Goal: Task Accomplishment & Management: Complete application form

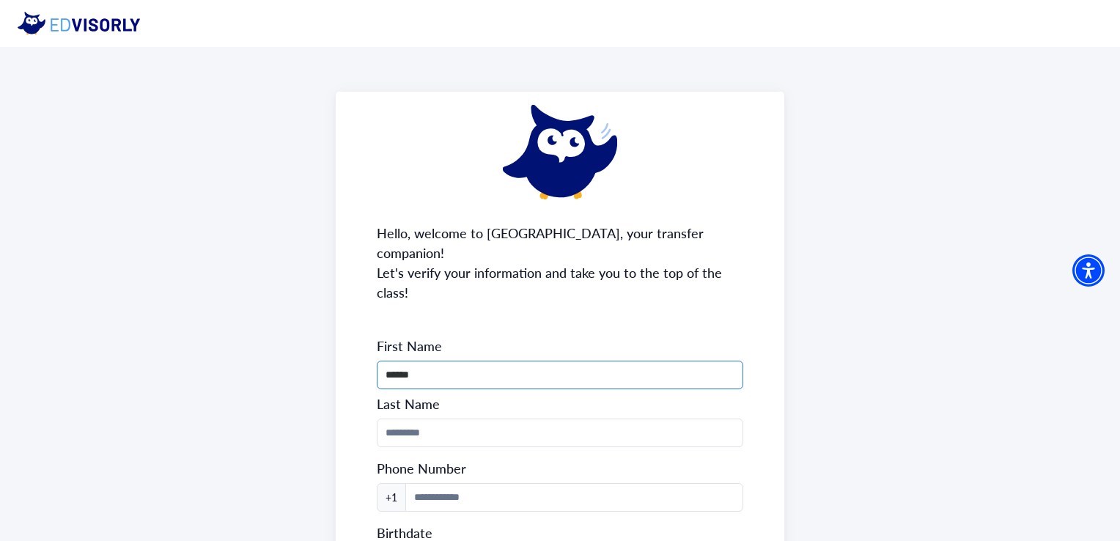
drag, startPoint x: 511, startPoint y: 356, endPoint x: 384, endPoint y: 357, distance: 126.8
click at [384, 361] on input "******" at bounding box center [560, 375] width 366 height 29
type input "*"
type input "**********"
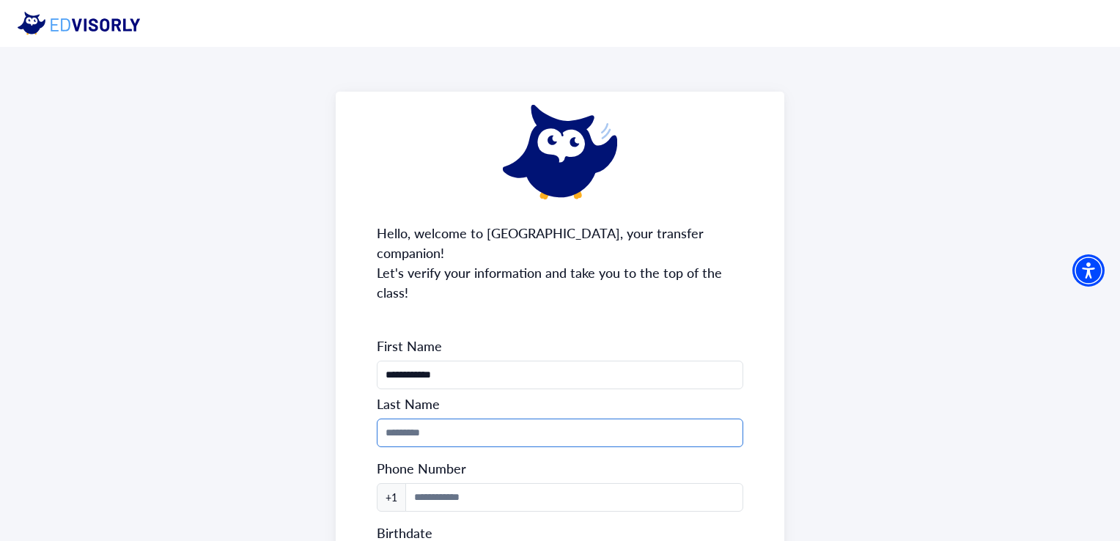
click at [496, 419] on input "Phone Number" at bounding box center [560, 433] width 366 height 29
type input "*********"
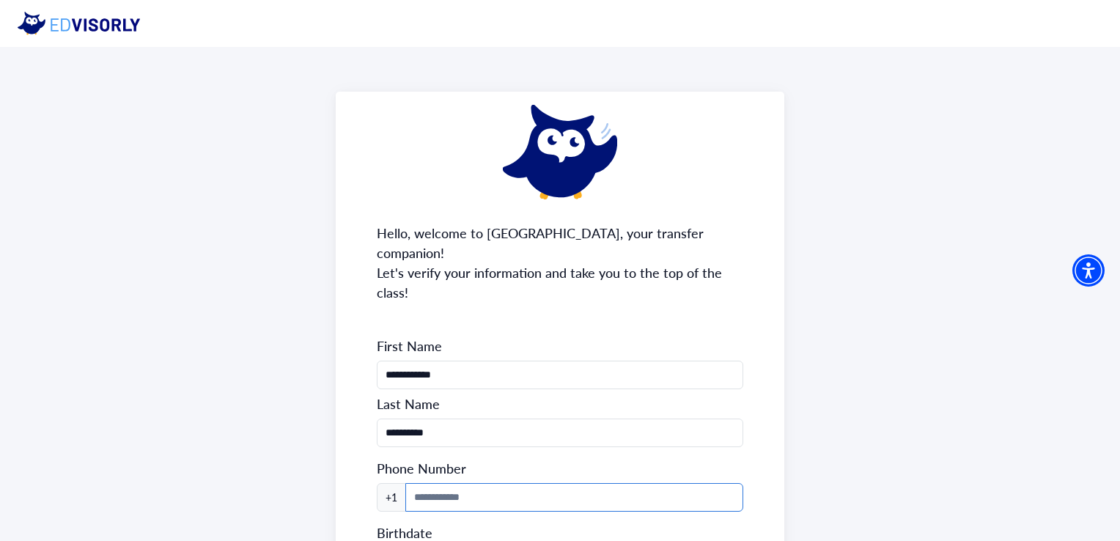
click at [490, 483] on input at bounding box center [573, 497] width 337 height 29
type input "**********"
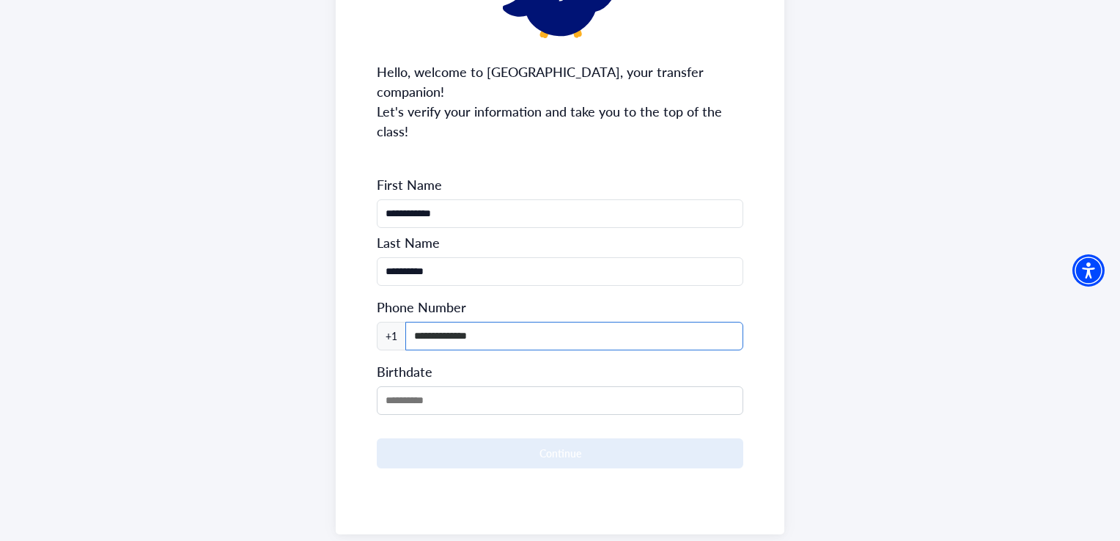
scroll to position [176, 0]
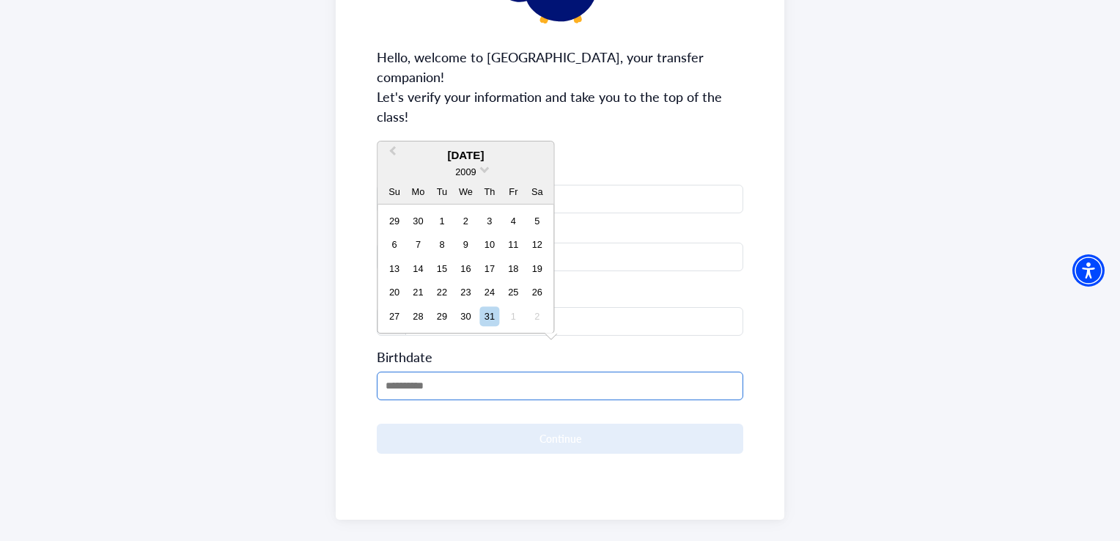
click at [490, 372] on input "MM/DD/YYYY" at bounding box center [560, 386] width 366 height 29
click at [480, 166] on div "2009" at bounding box center [466, 171] width 176 height 15
click at [396, 154] on button "Previous Month" at bounding box center [390, 155] width 23 height 23
click at [539, 147] on span "Next Month" at bounding box center [539, 155] width 0 height 22
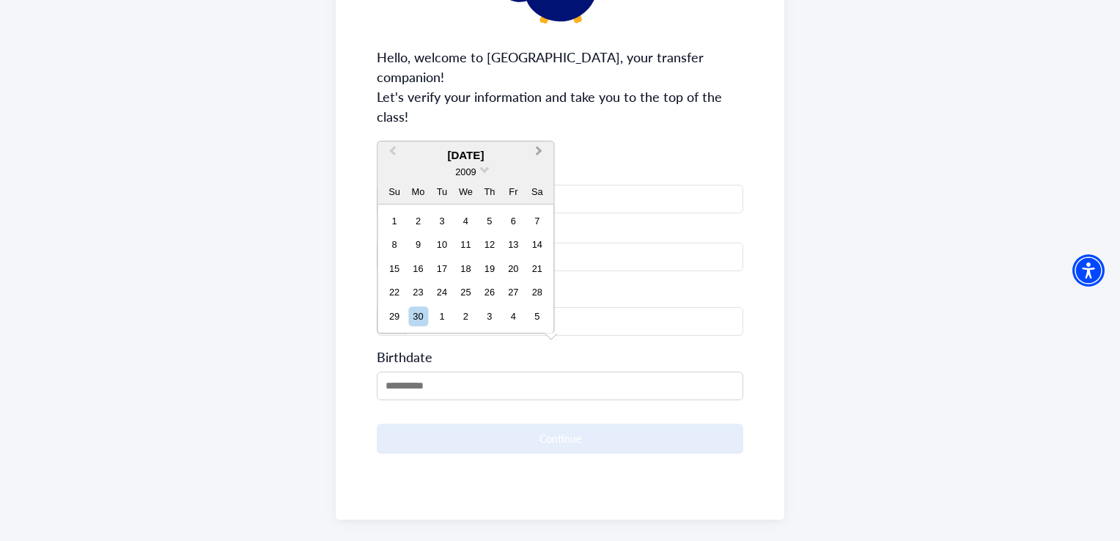
click at [539, 147] on span "Next Month" at bounding box center [539, 155] width 0 height 22
click at [536, 148] on div "[DATE]" at bounding box center [466, 156] width 176 height 17
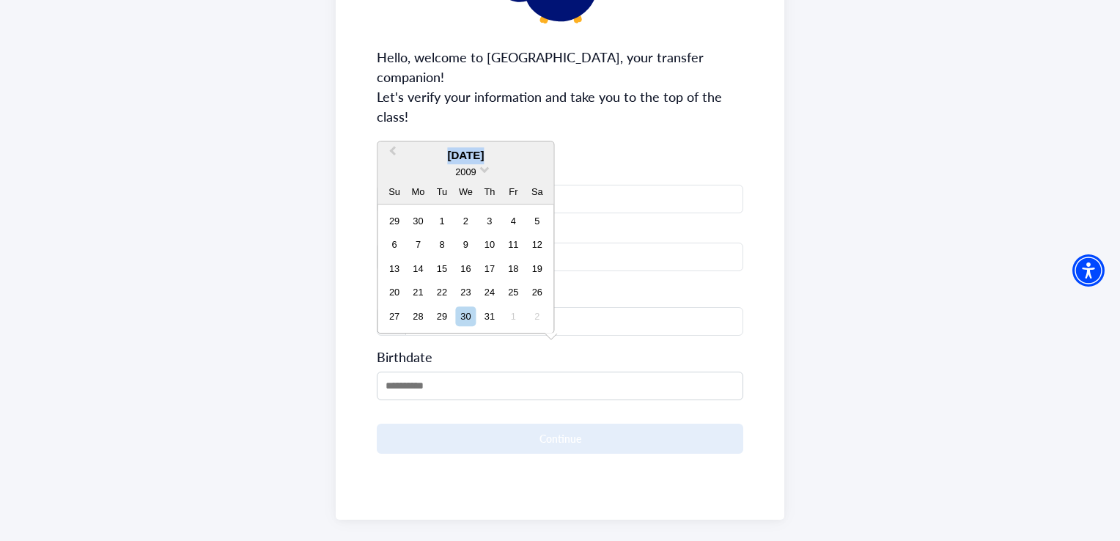
click at [536, 148] on div "[DATE]" at bounding box center [466, 156] width 176 height 17
click at [486, 169] on span at bounding box center [485, 168] width 10 height 10
click at [486, 204] on div "2007" at bounding box center [465, 201] width 87 height 15
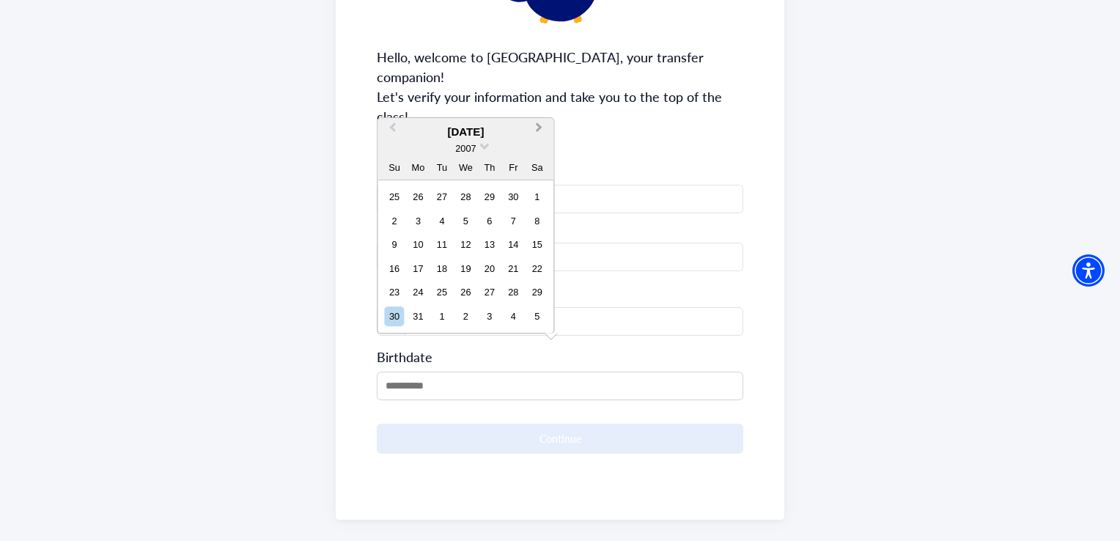
click at [539, 125] on span "Next Month" at bounding box center [539, 130] width 0 height 22
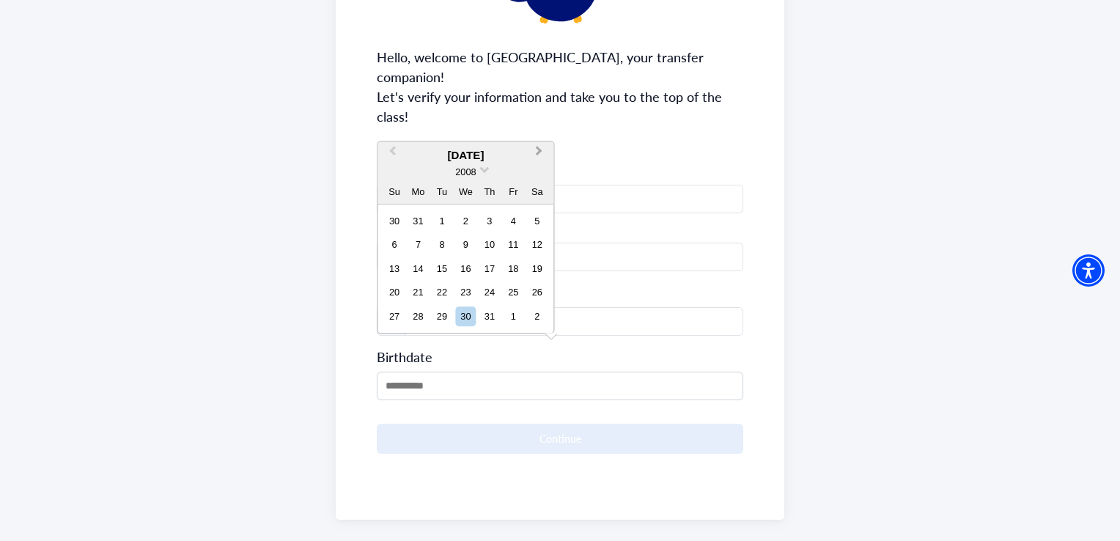
click at [537, 155] on button "Next Month" at bounding box center [540, 155] width 23 height 23
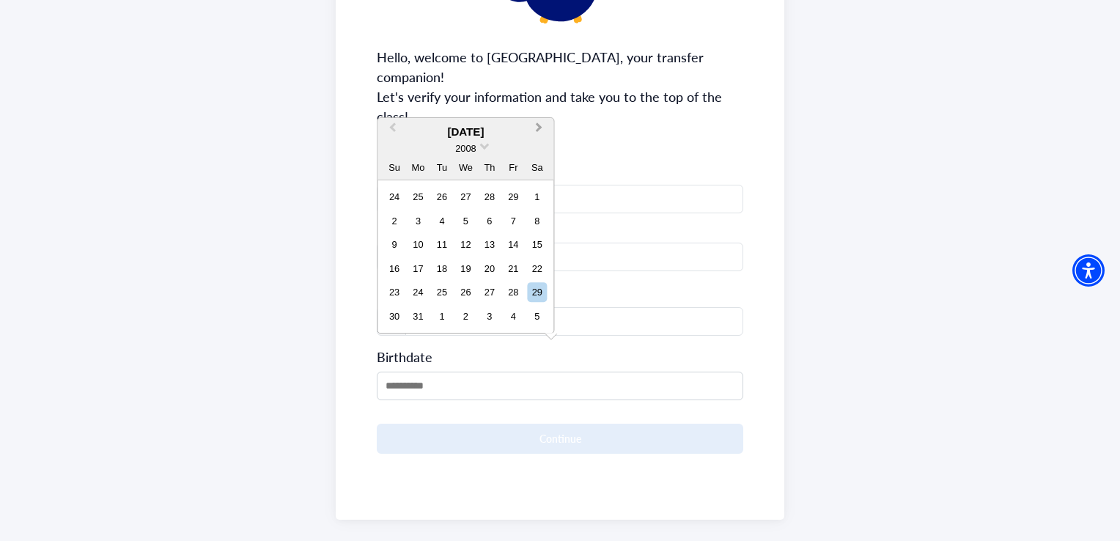
click at [537, 133] on button "Next Month" at bounding box center [540, 130] width 23 height 23
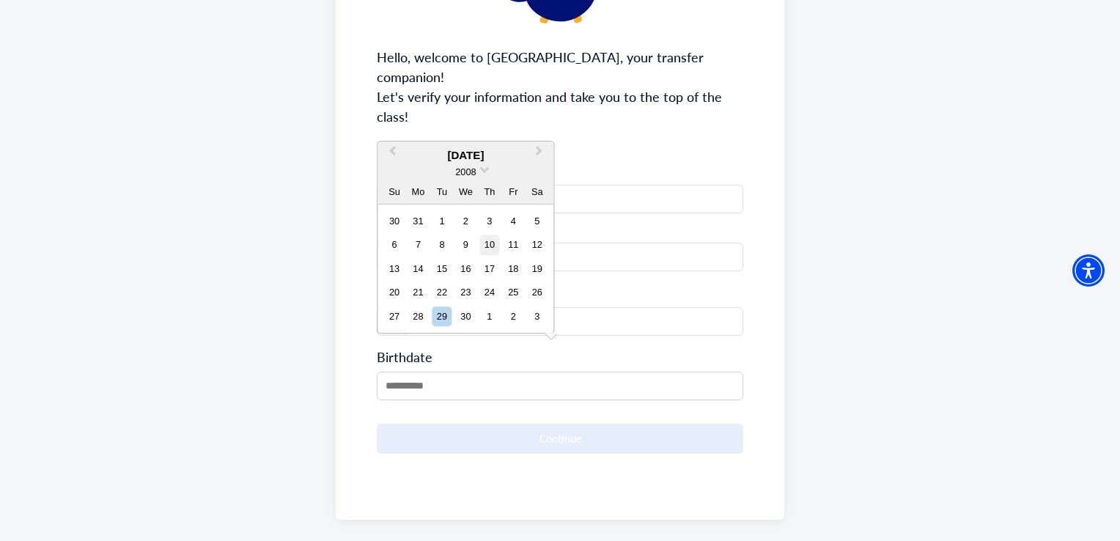
click at [487, 241] on div "10" at bounding box center [489, 245] width 20 height 20
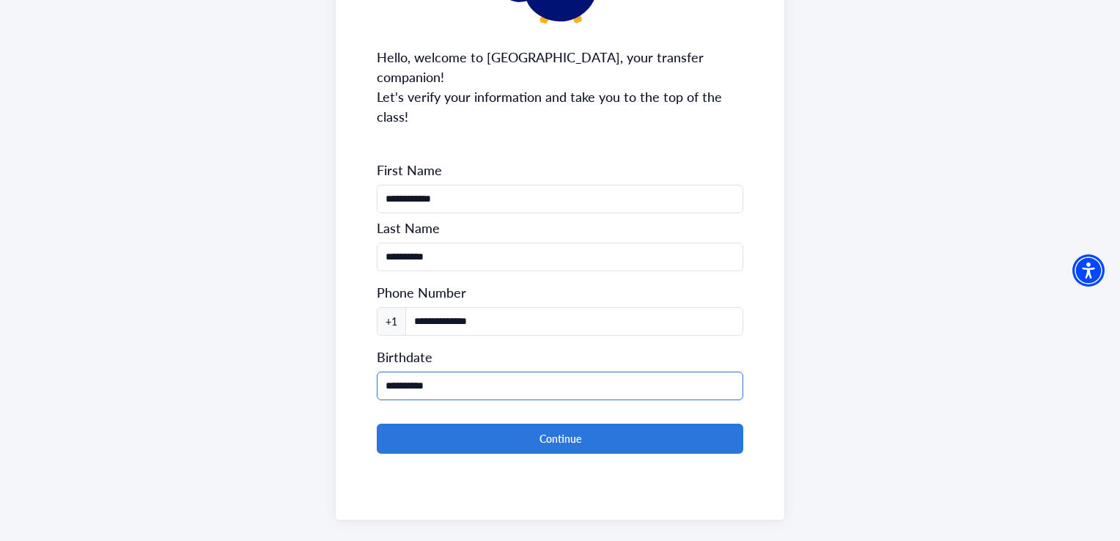
click at [464, 372] on input "**********" at bounding box center [560, 386] width 366 height 29
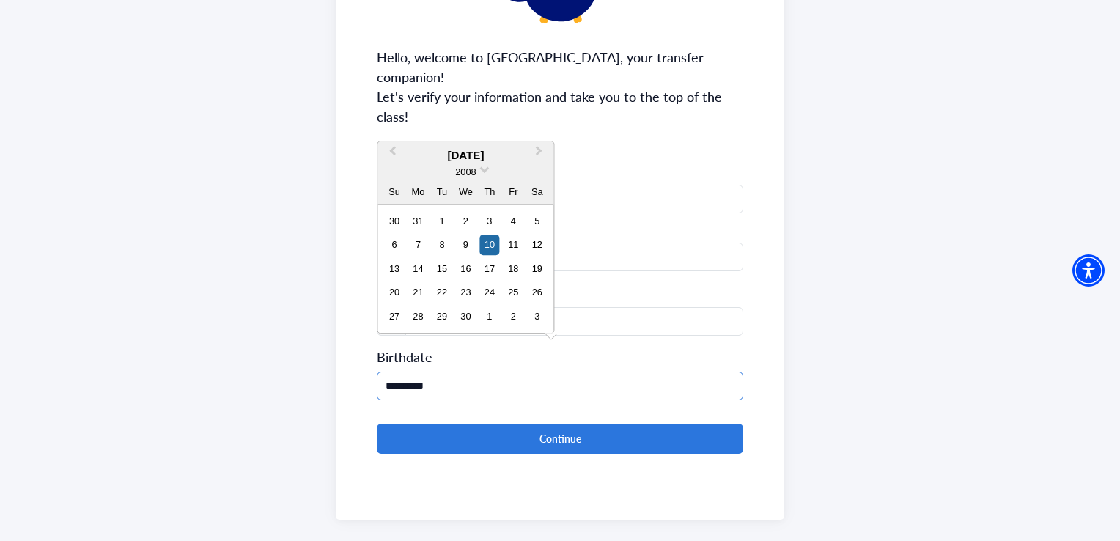
click at [464, 372] on input "**********" at bounding box center [560, 386] width 366 height 29
click at [485, 166] on span at bounding box center [485, 168] width 10 height 10
click at [485, 194] on div "2007" at bounding box center [465, 201] width 87 height 15
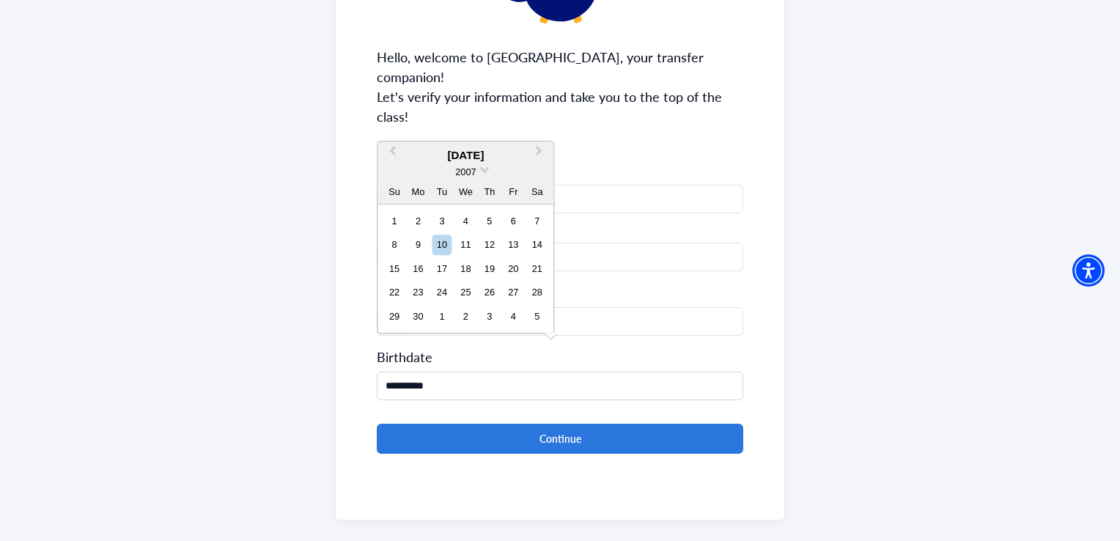
click at [587, 342] on div "**********" at bounding box center [560, 371] width 366 height 59
click at [505, 372] on input "**********" at bounding box center [560, 386] width 366 height 29
click at [489, 169] on div "2008" at bounding box center [466, 171] width 176 height 15
click at [482, 169] on span at bounding box center [485, 168] width 10 height 10
click at [485, 194] on div "2007" at bounding box center [465, 201] width 87 height 15
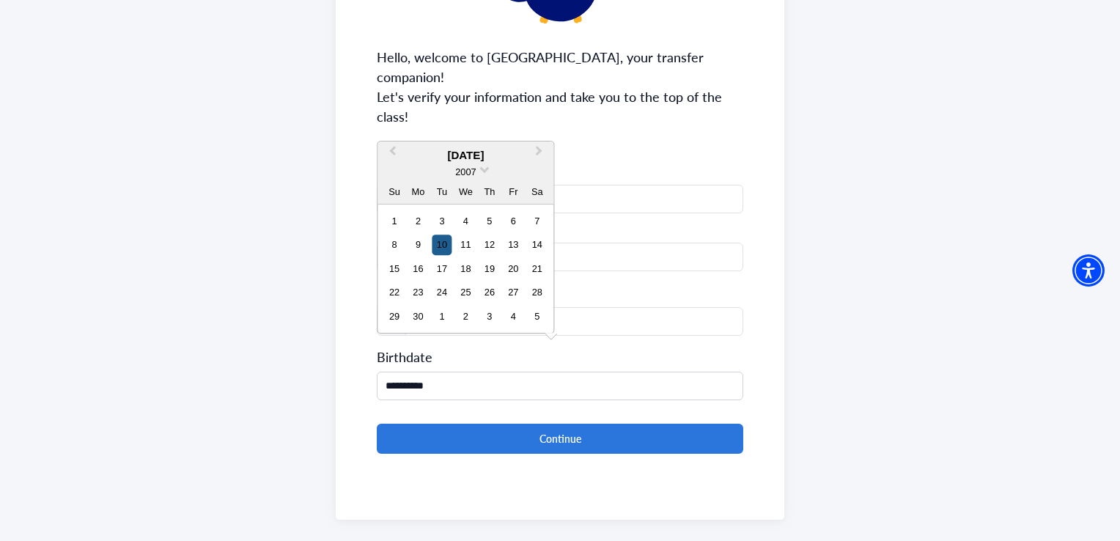
click at [439, 250] on div "10" at bounding box center [442, 245] width 20 height 20
type input "**********"
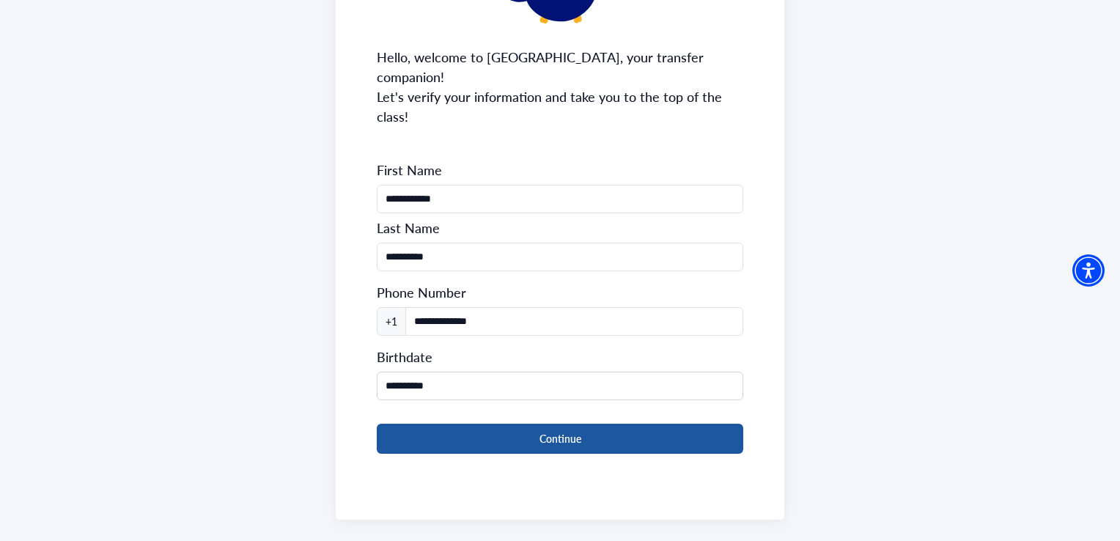
click at [479, 424] on button "Continue" at bounding box center [560, 439] width 366 height 30
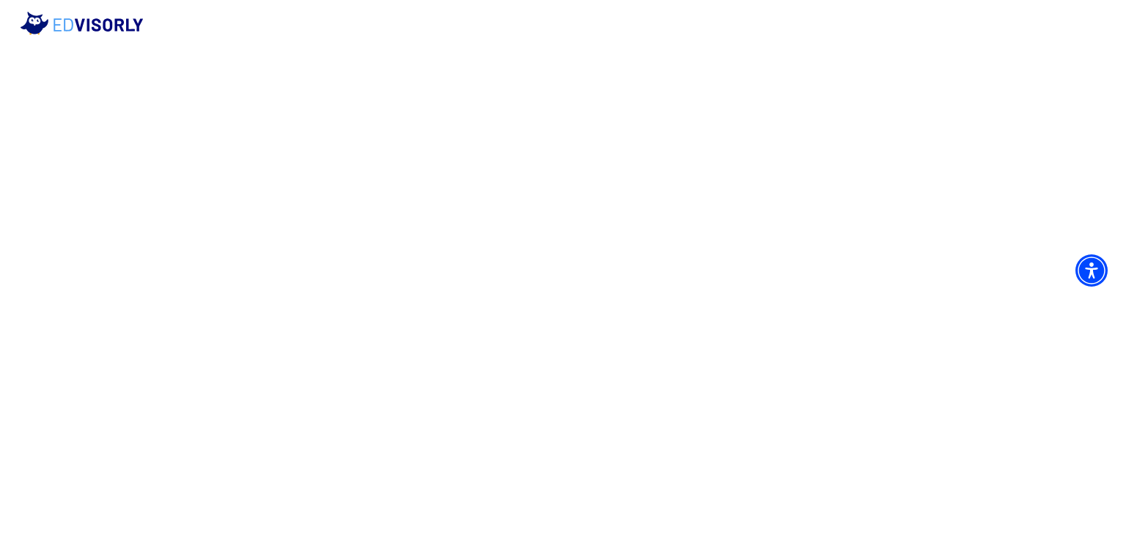
scroll to position [0, 0]
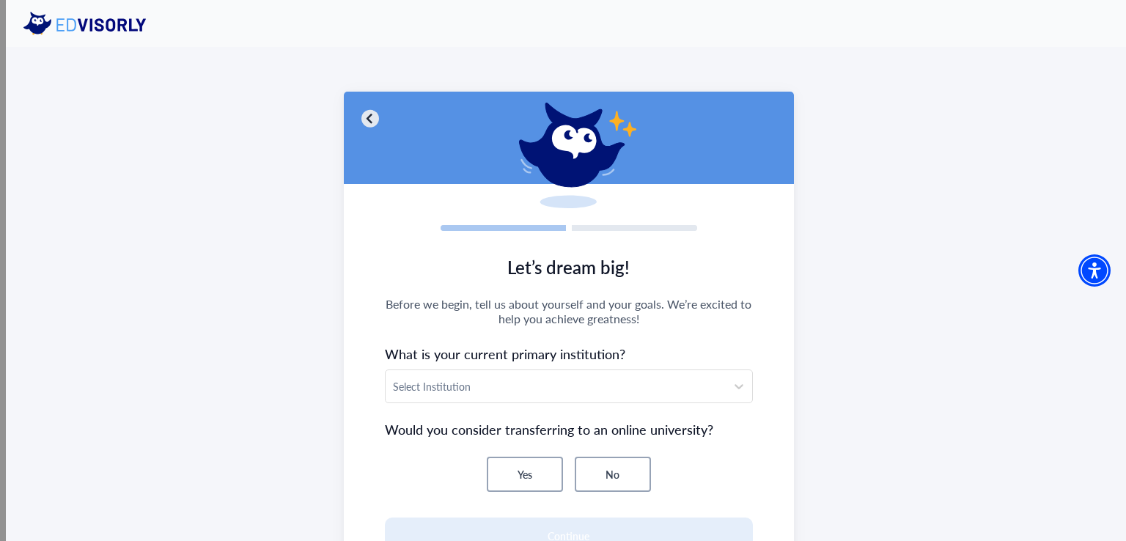
click at [521, 389] on div at bounding box center [555, 387] width 325 height 18
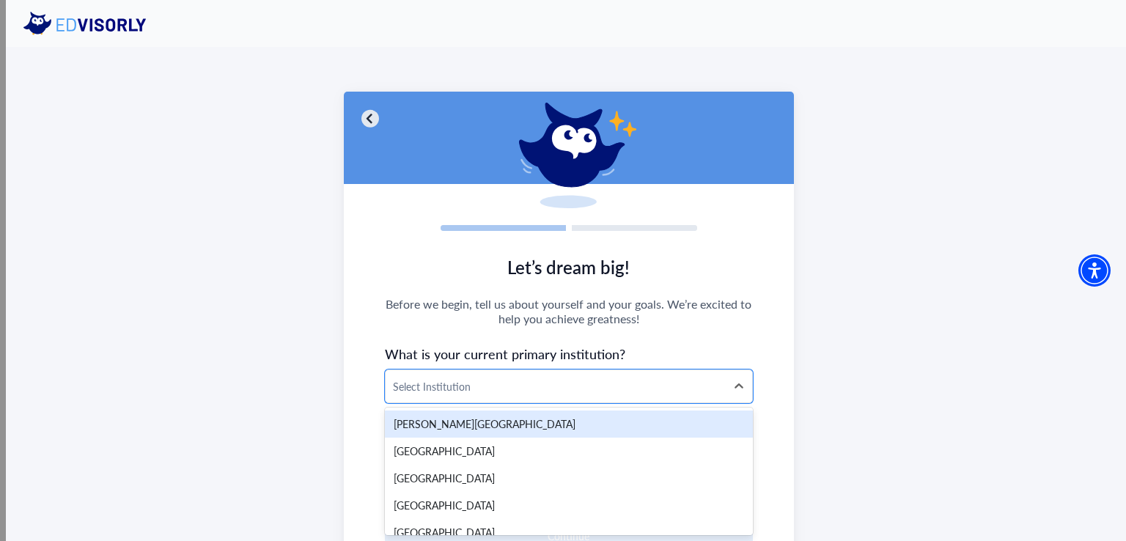
scroll to position [19, 0]
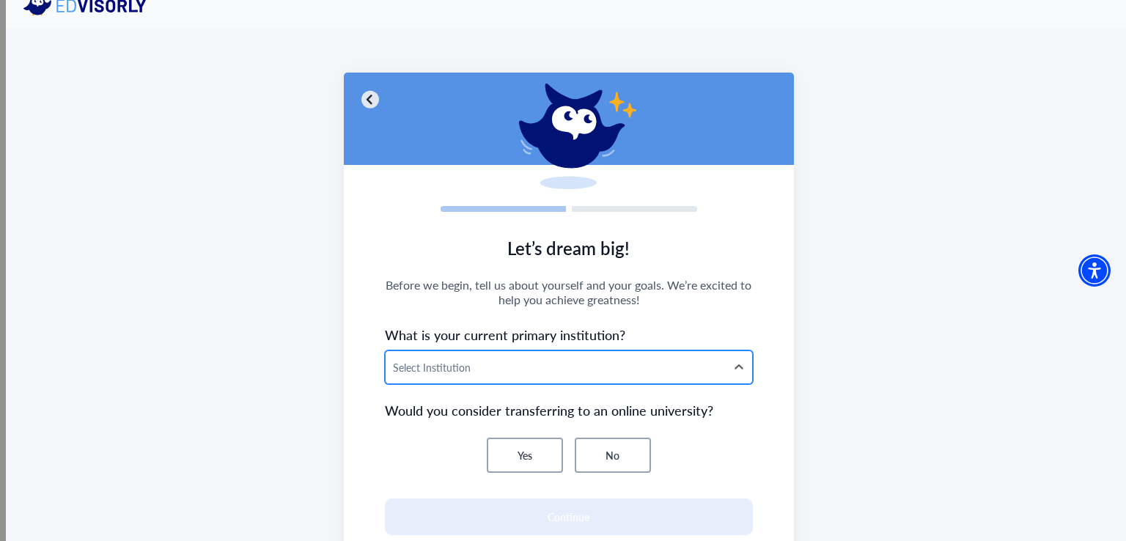
click at [518, 356] on div "Select Institution" at bounding box center [556, 367] width 340 height 32
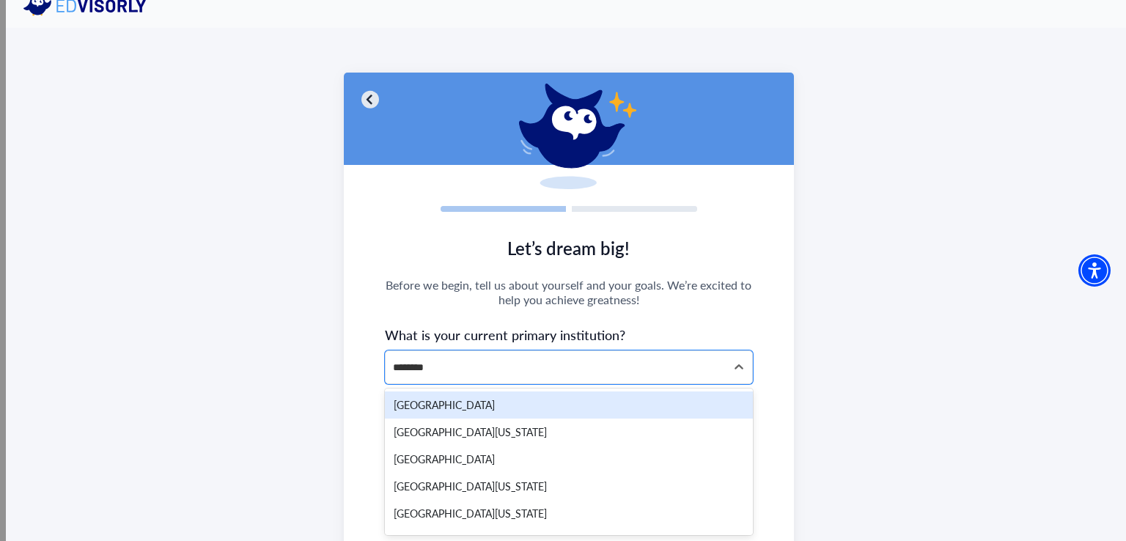
type input "********"
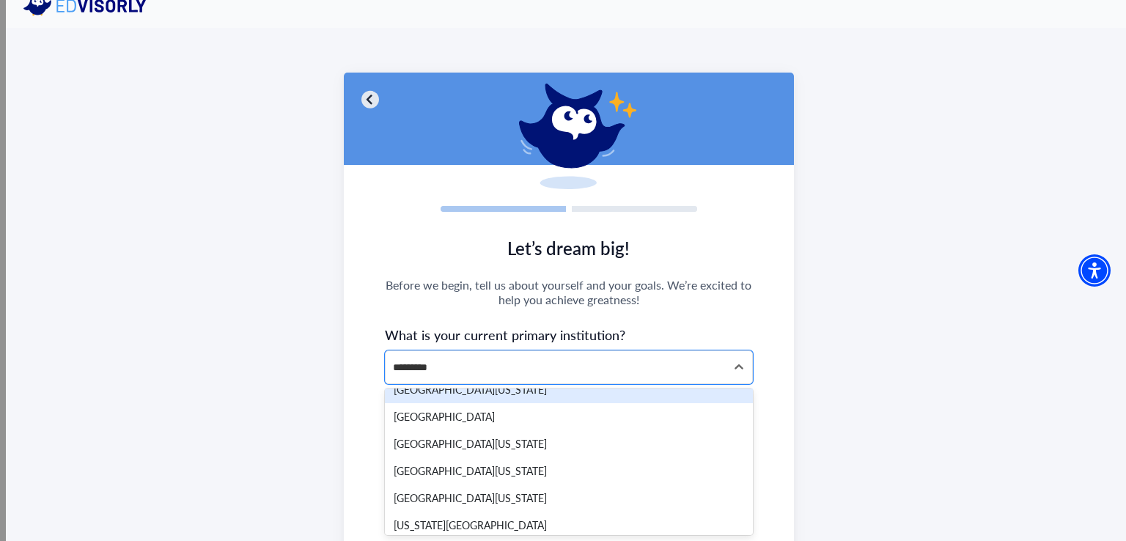
scroll to position [49, 0]
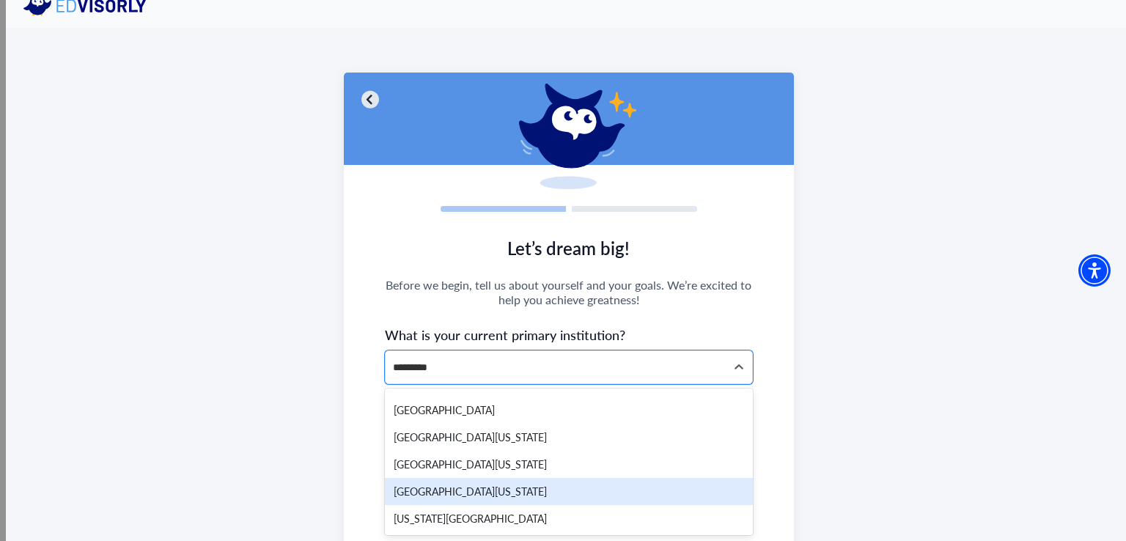
click at [566, 487] on div "[GEOGRAPHIC_DATA][US_STATE]" at bounding box center [569, 491] width 368 height 27
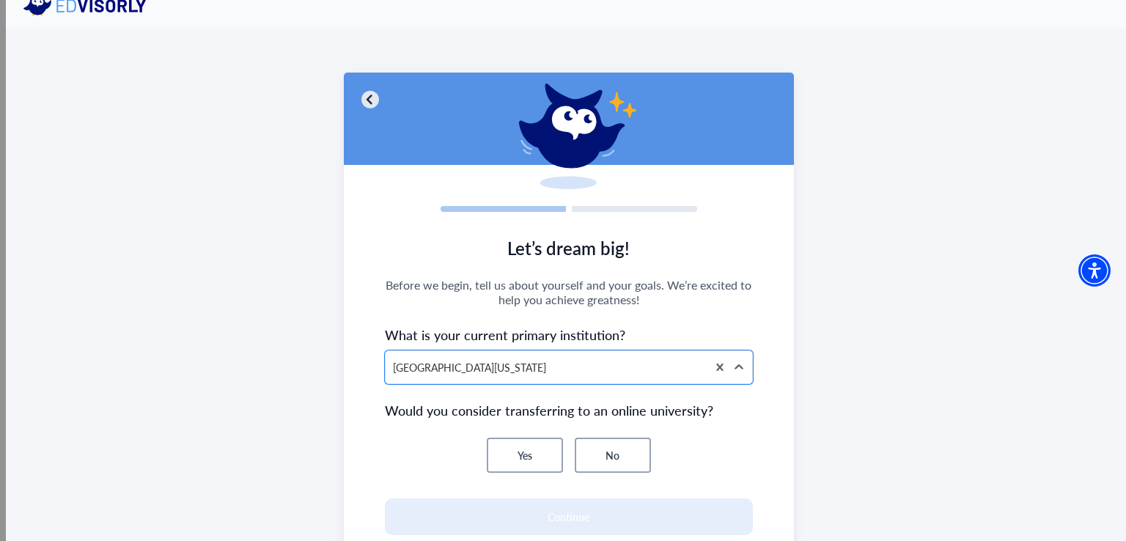
click at [610, 455] on button "No" at bounding box center [613, 455] width 76 height 35
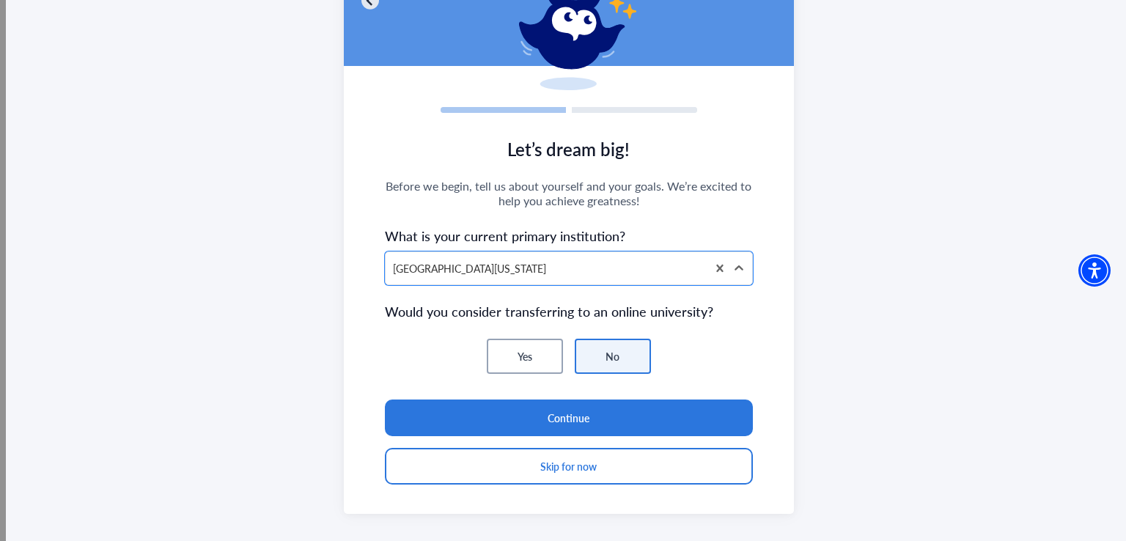
scroll to position [136, 0]
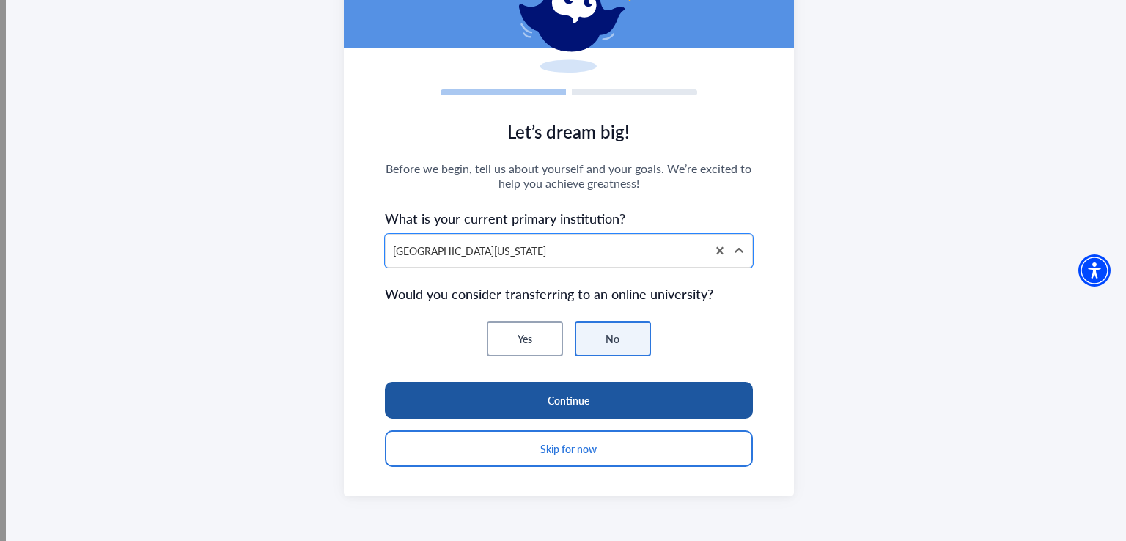
click at [617, 393] on button "Continue" at bounding box center [569, 400] width 368 height 37
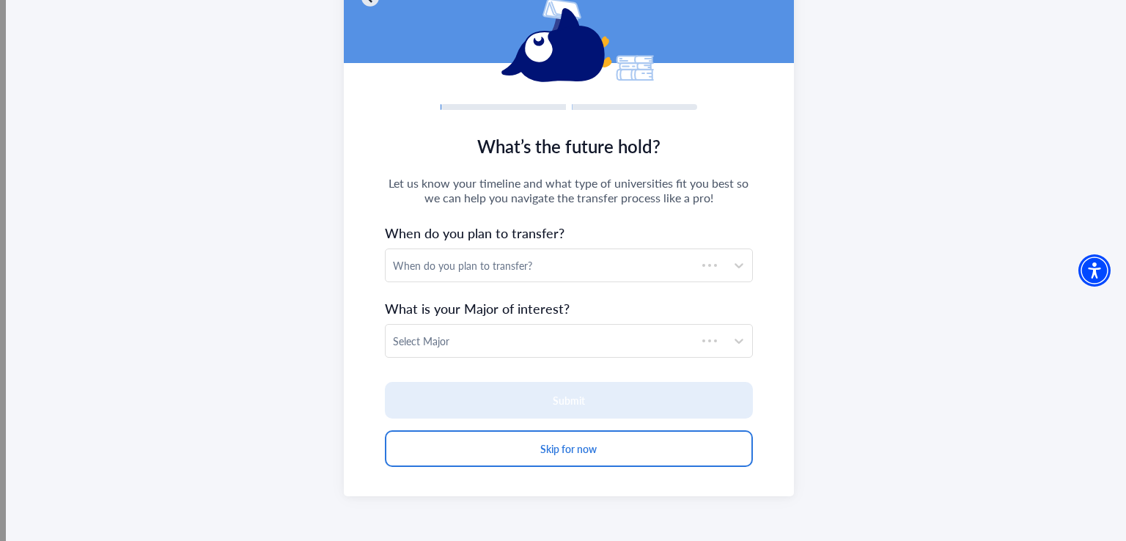
scroll to position [121, 0]
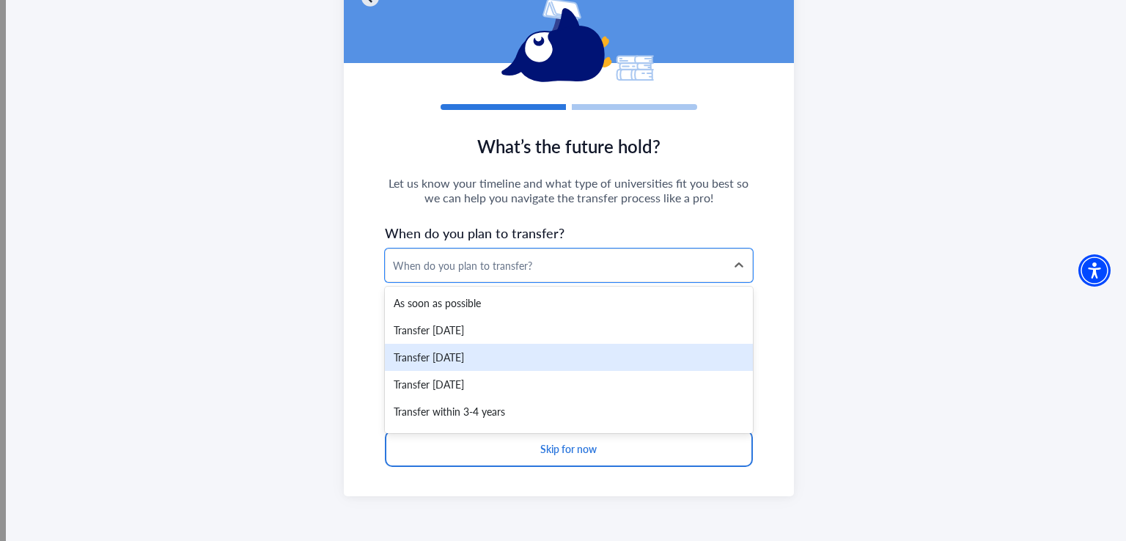
click at [531, 361] on div "Transfer [DATE]" at bounding box center [569, 357] width 368 height 27
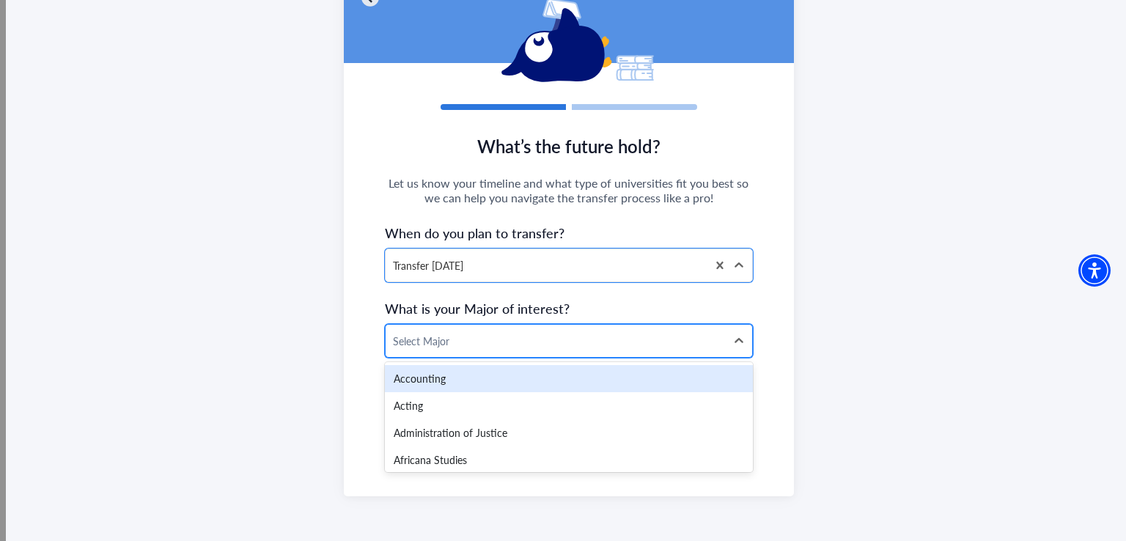
click at [525, 347] on div at bounding box center [555, 341] width 325 height 18
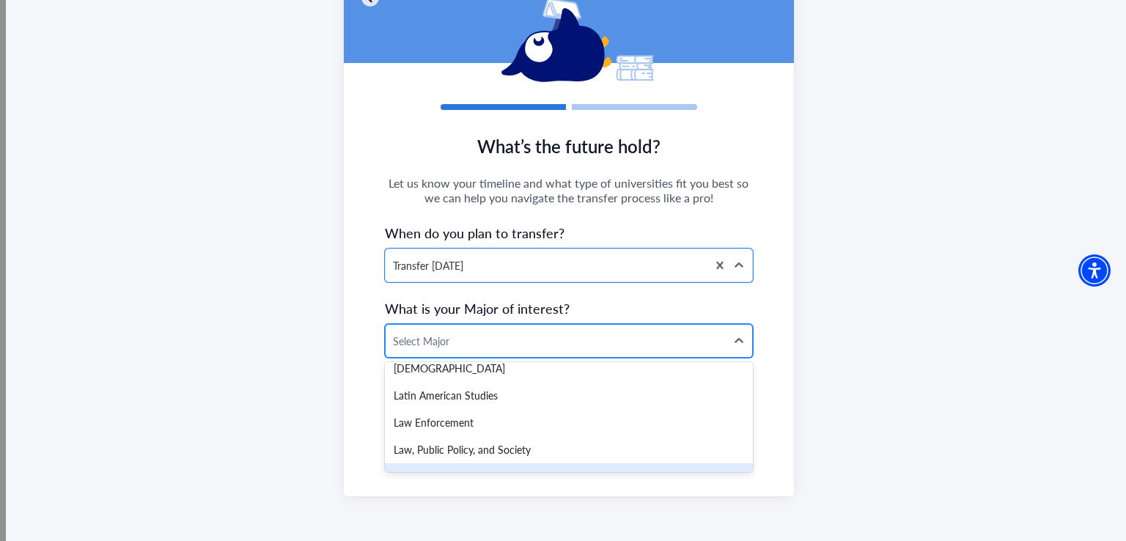
scroll to position [1855, 0]
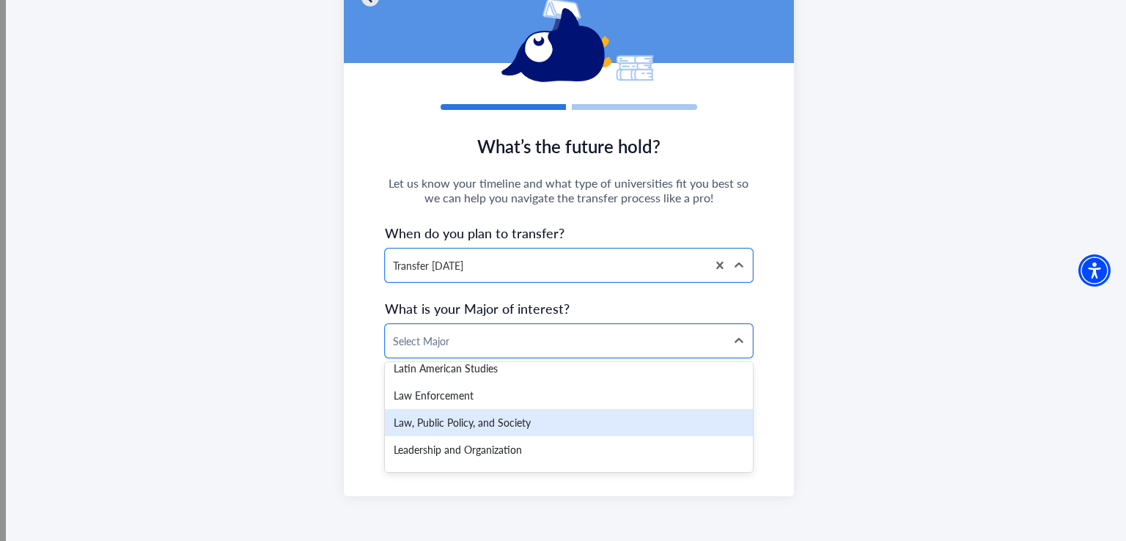
click at [468, 416] on div "Law, Public Policy, and Society" at bounding box center [569, 422] width 368 height 27
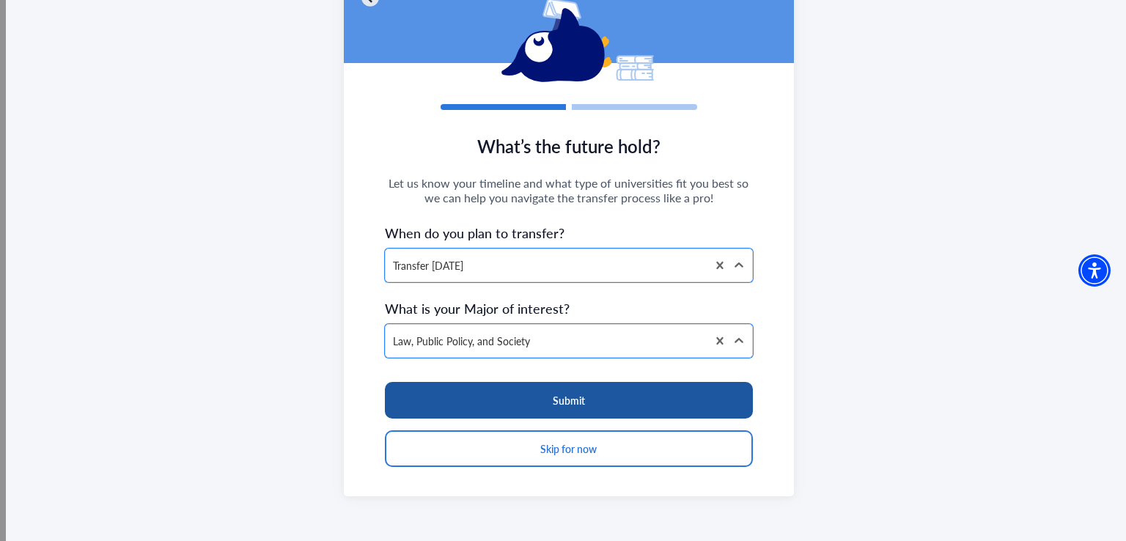
click at [572, 385] on button "Submit" at bounding box center [569, 400] width 368 height 37
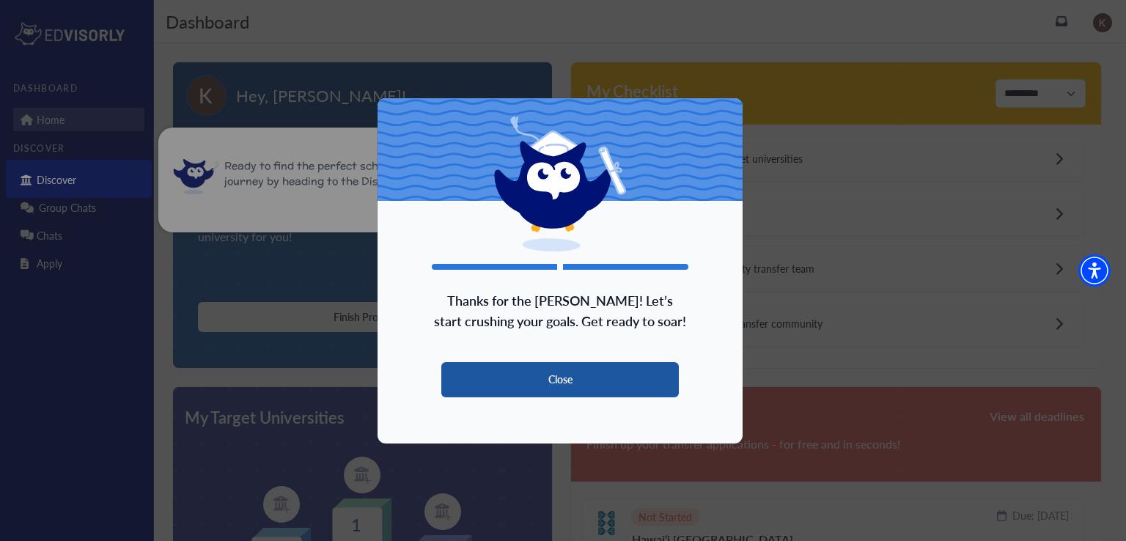
click at [591, 376] on button "Close" at bounding box center [560, 379] width 238 height 35
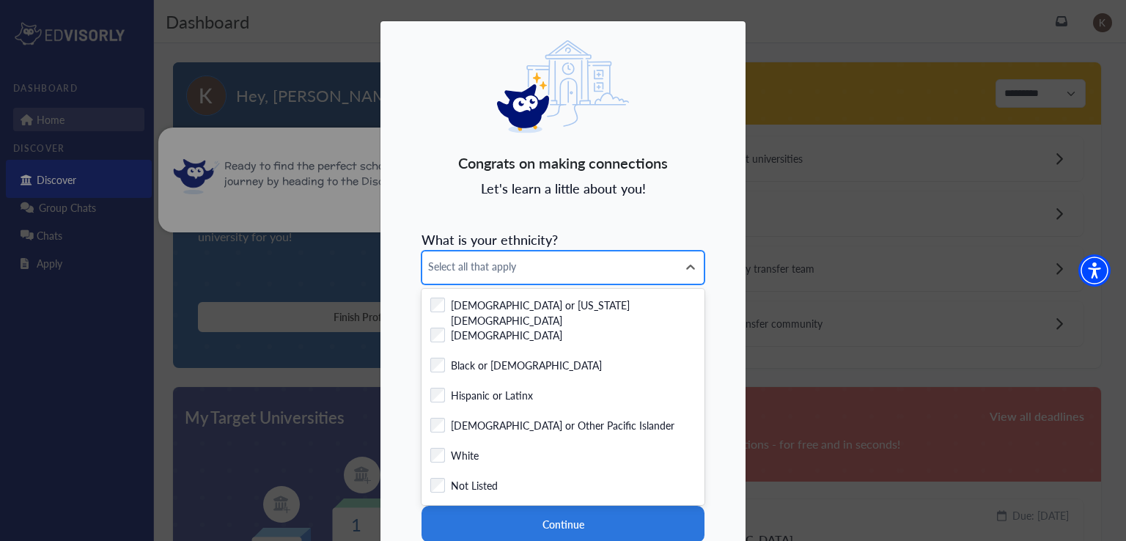
click at [557, 259] on span "Select all that apply" at bounding box center [549, 266] width 243 height 15
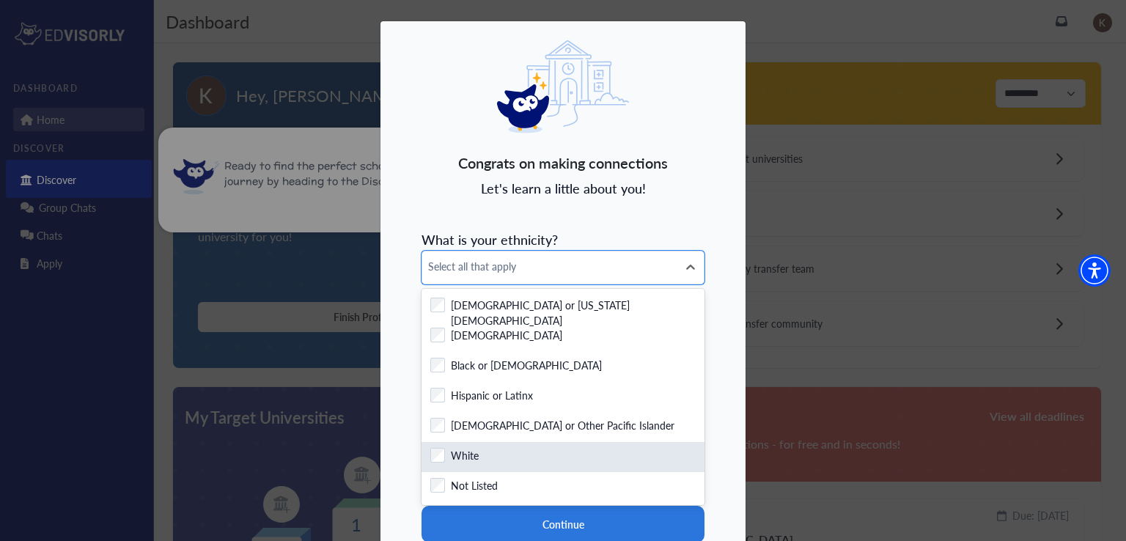
click at [477, 466] on div "Checkbox field White" at bounding box center [563, 457] width 283 height 30
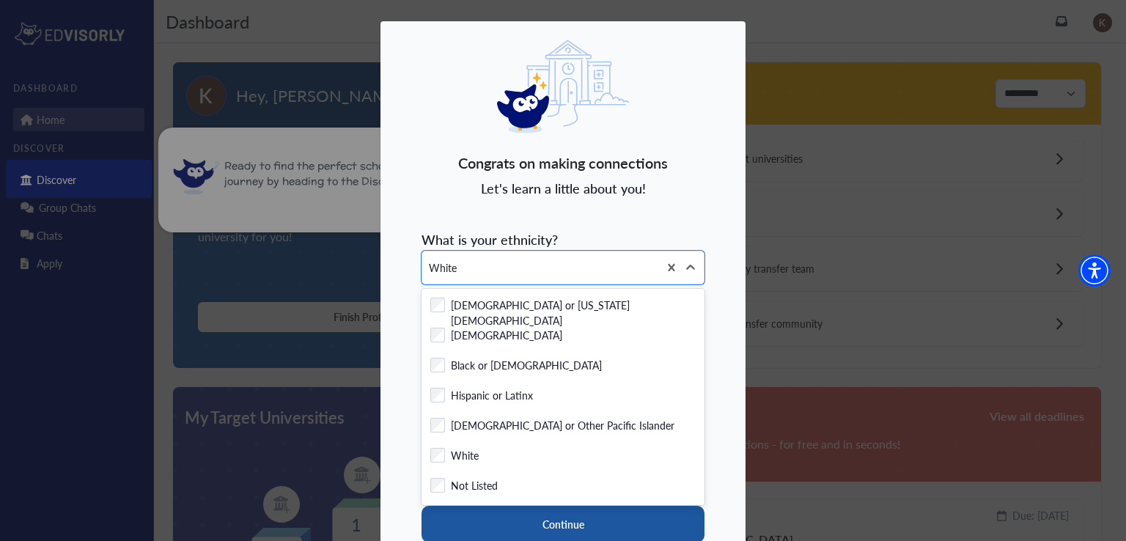
click at [519, 521] on button "Continue" at bounding box center [563, 524] width 283 height 37
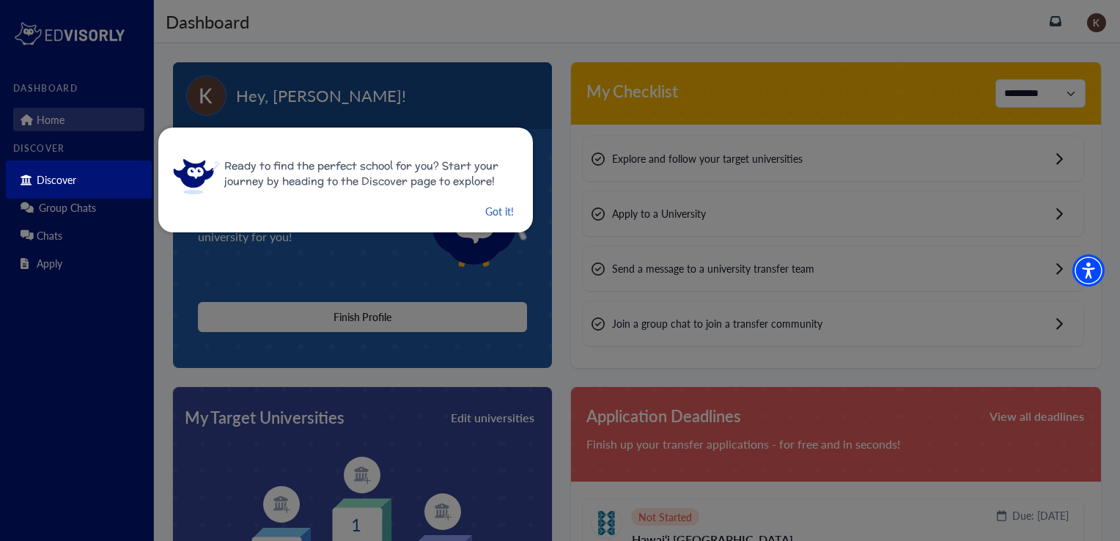
click at [484, 213] on button "Got it!" at bounding box center [500, 211] width 32 height 18
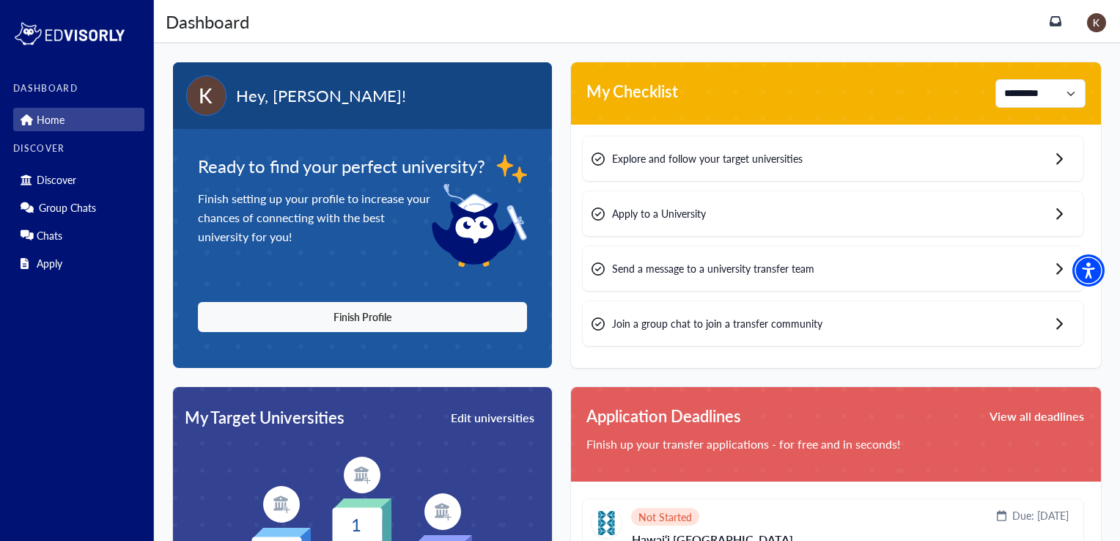
click at [1015, 150] on div "Explore and follow your target universities" at bounding box center [833, 158] width 501 height 45
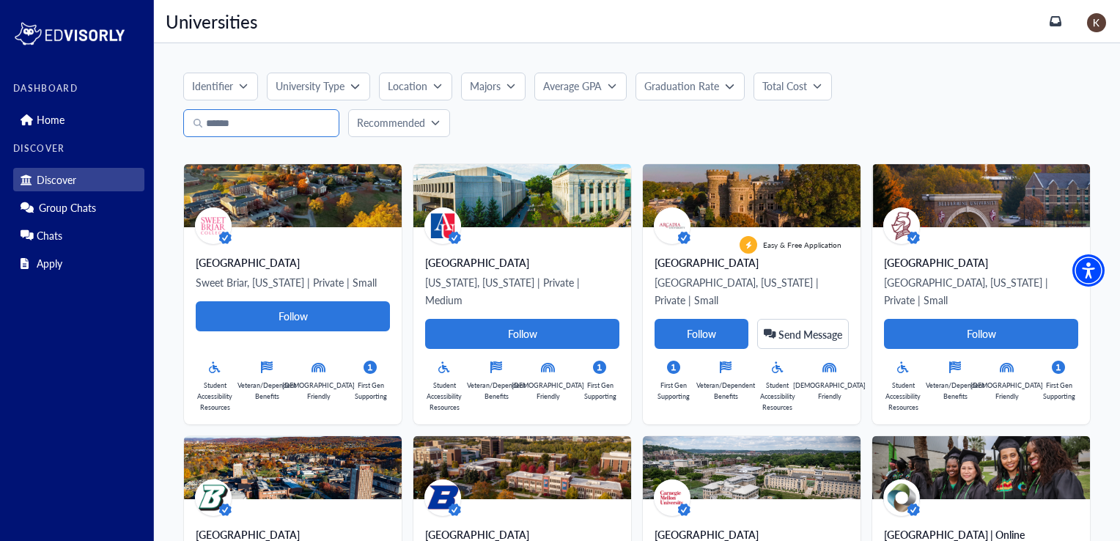
click at [273, 121] on input "text" at bounding box center [261, 123] width 156 height 28
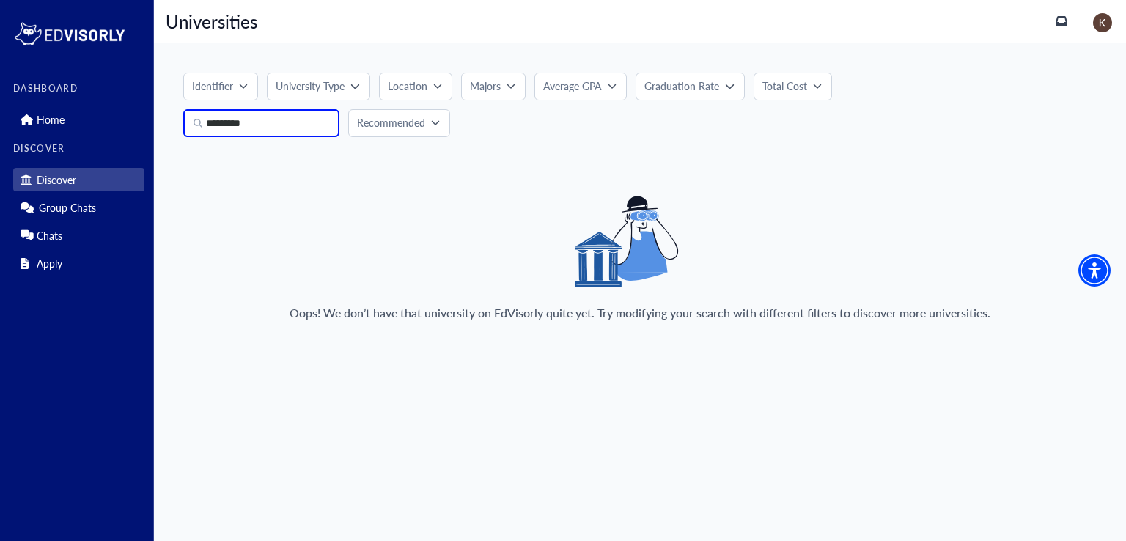
drag, startPoint x: 304, startPoint y: 117, endPoint x: 158, endPoint y: 120, distance: 145.9
click at [158, 120] on div "Identifier University Type Location Majors Average GPA Graduation Rate Total Co…" at bounding box center [640, 203] width 972 height 320
paste input "text"
type input "**********"
click at [239, 85] on icon "button" at bounding box center [243, 85] width 9 height 9
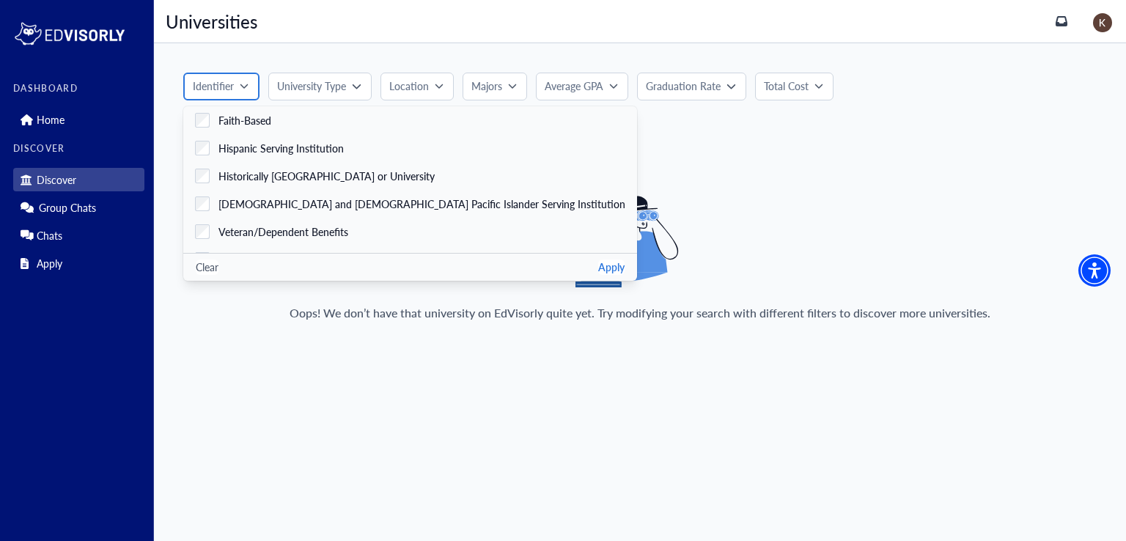
click at [238, 85] on div "Identifier" at bounding box center [216, 85] width 47 height 15
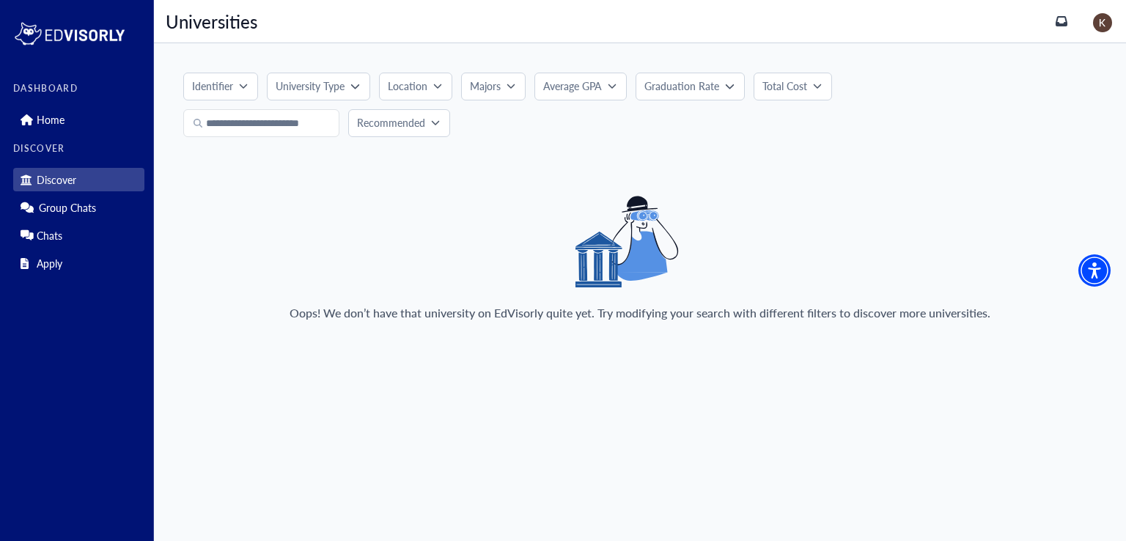
click at [311, 84] on p "University Type" at bounding box center [310, 85] width 69 height 15
click at [335, 177] on label "Public" at bounding box center [385, 176] width 236 height 28
click at [408, 80] on p "Location" at bounding box center [408, 85] width 40 height 15
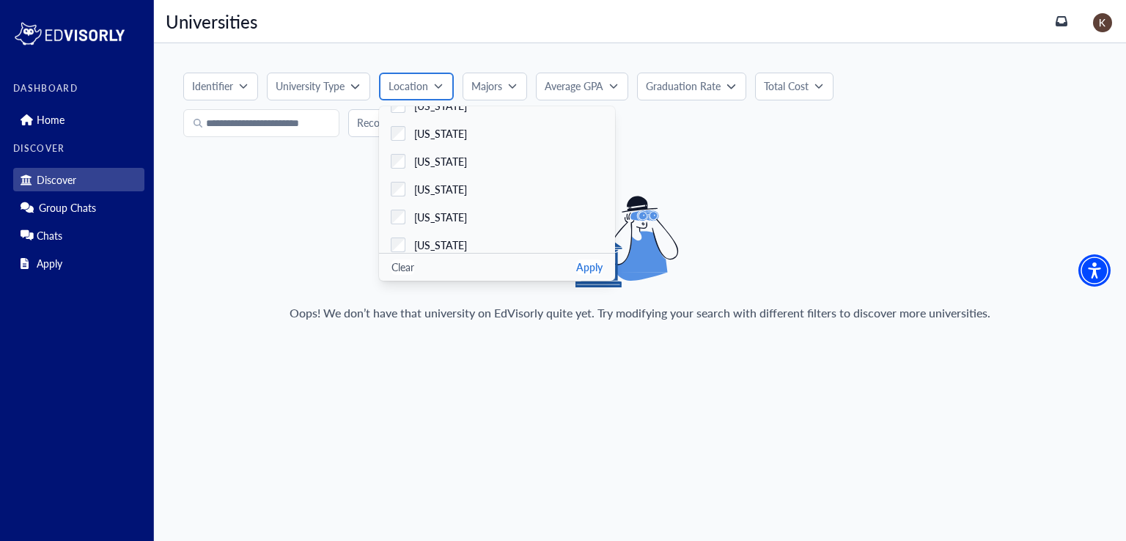
scroll to position [1274, 0]
click at [490, 130] on label "[US_STATE]" at bounding box center [497, 128] width 236 height 28
click at [515, 84] on button "Majors" at bounding box center [493, 87] width 65 height 28
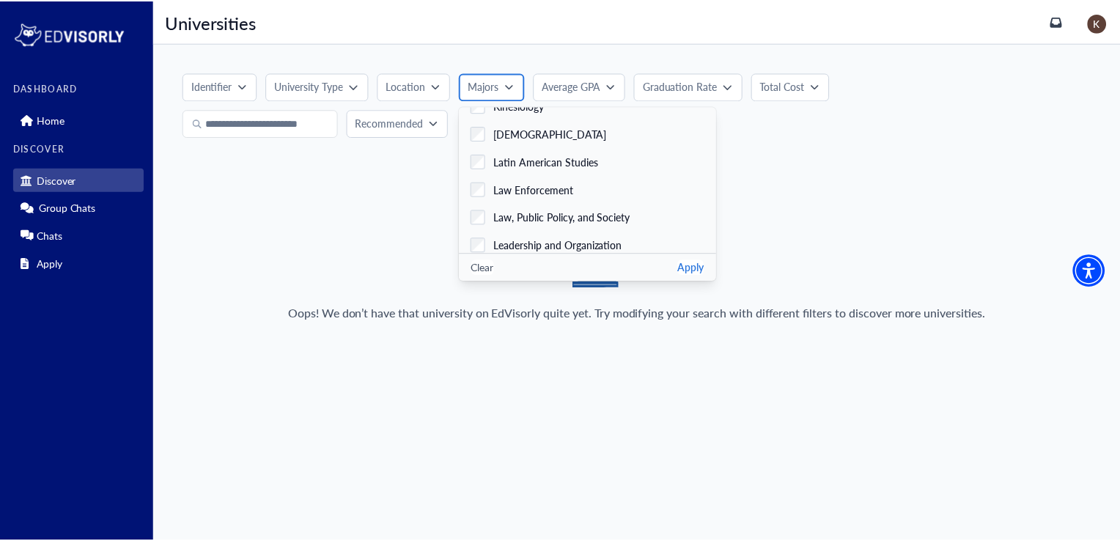
scroll to position [1879, 0]
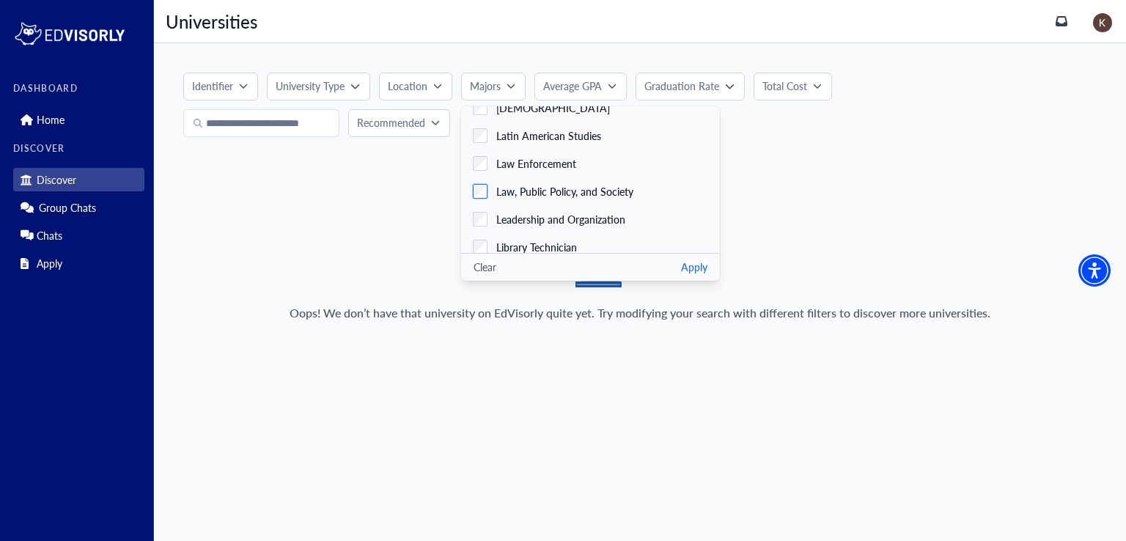
click at [606, 188] on span "Law, Public Policy, and Society" at bounding box center [564, 191] width 137 height 15
click at [578, 98] on button "Average GPA" at bounding box center [580, 87] width 92 height 28
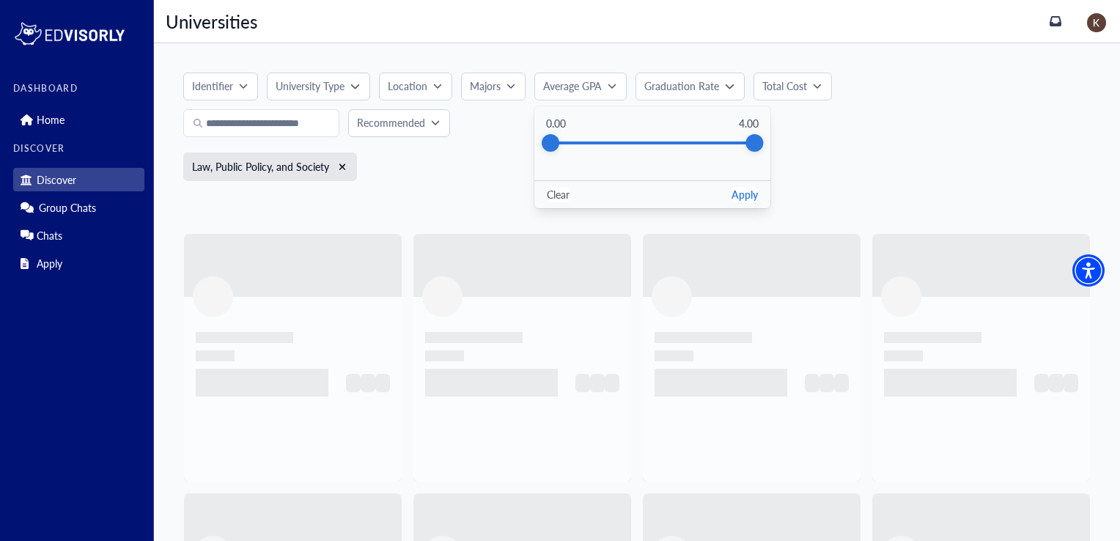
click at [801, 172] on div "Law, Public Policy, and Society" at bounding box center [637, 171] width 908 height 38
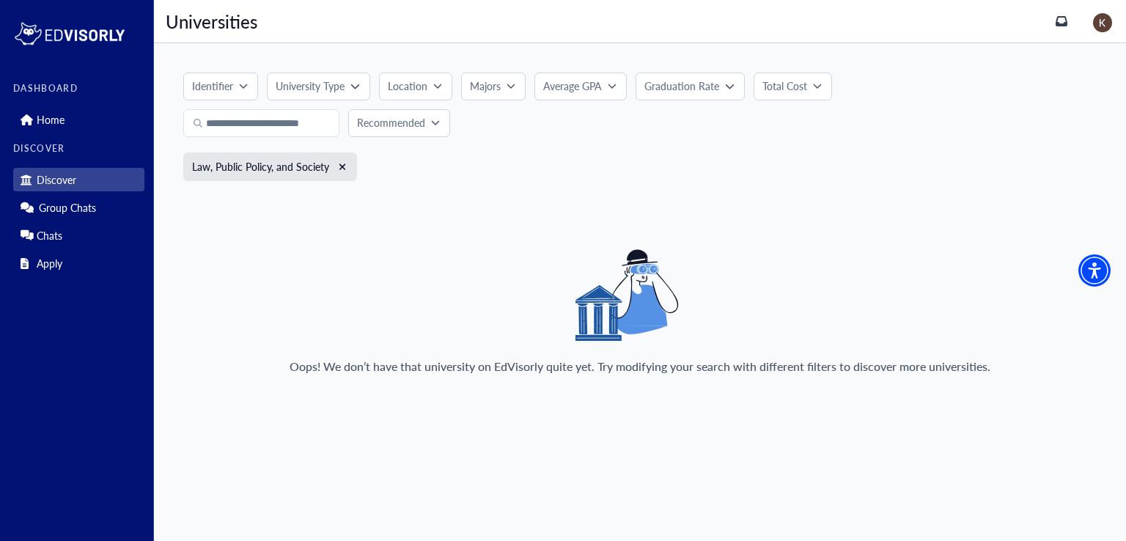
click at [726, 86] on icon "button" at bounding box center [730, 86] width 8 height 4
click at [897, 125] on div "Identifier Faith-Based Hispanic Serving Institution Historically Black College …" at bounding box center [639, 105] width 913 height 65
click at [379, 132] on button "Recommended" at bounding box center [399, 123] width 102 height 28
click at [396, 188] on link "A-Z" at bounding box center [466, 183] width 236 height 27
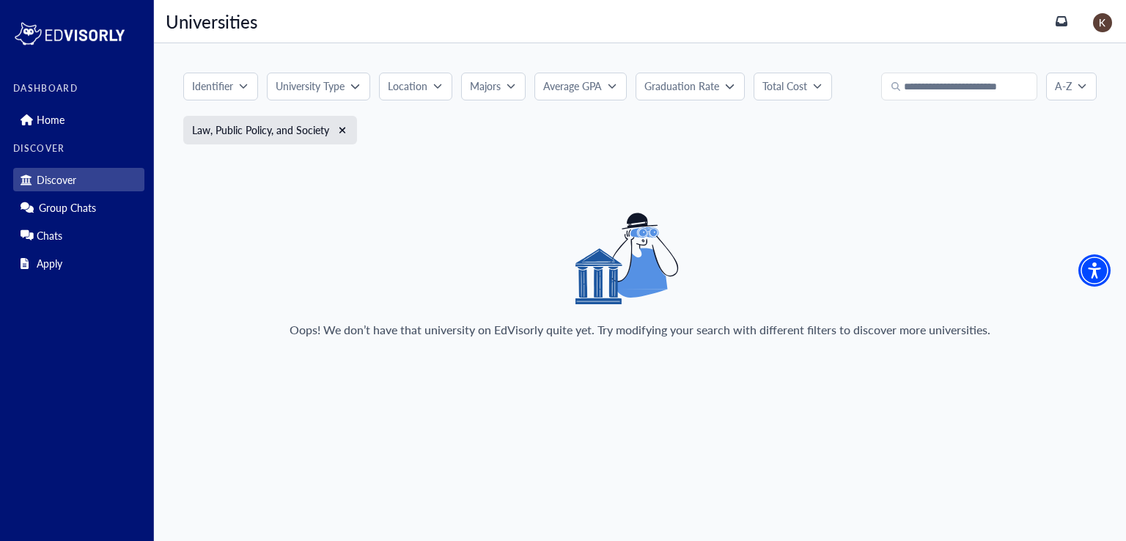
click at [68, 183] on p "Discover" at bounding box center [57, 180] width 40 height 12
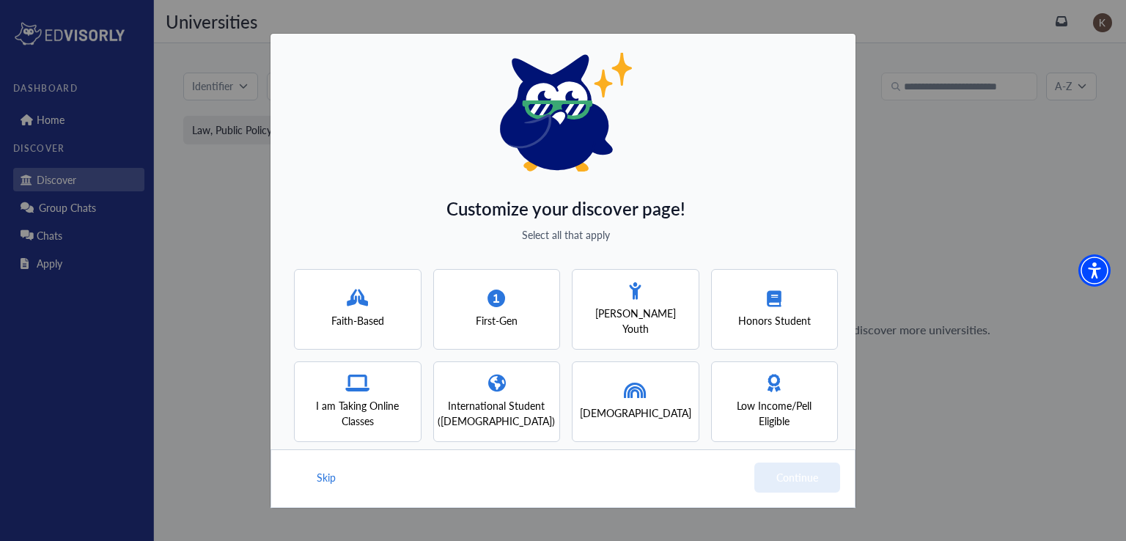
click at [936, 226] on div "Customize your discover page! Select all that apply Faith-Based First-Gen [PERS…" at bounding box center [563, 270] width 1126 height 541
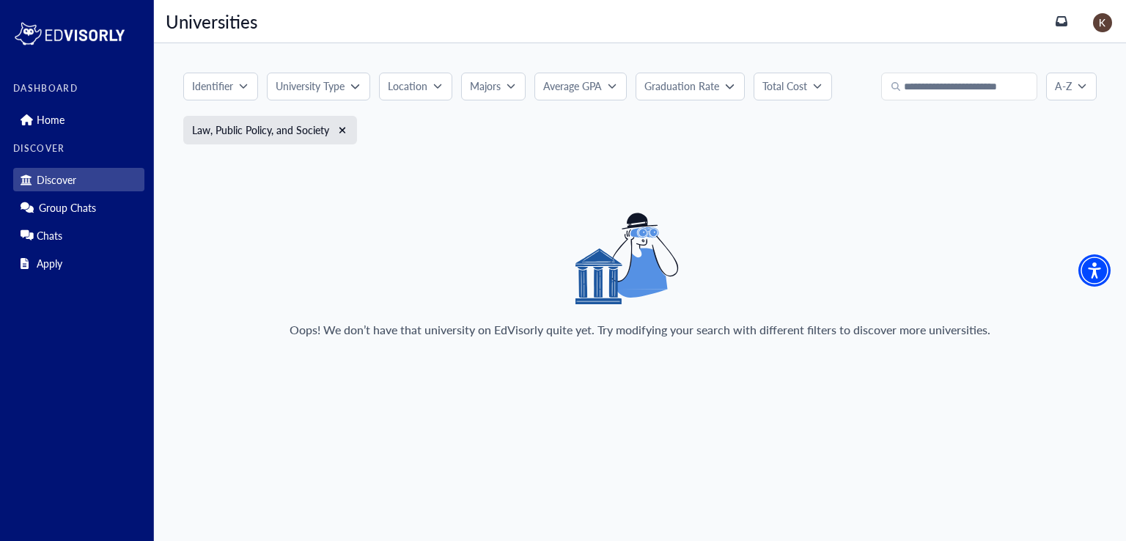
click at [257, 80] on button "Identifier" at bounding box center [220, 87] width 75 height 28
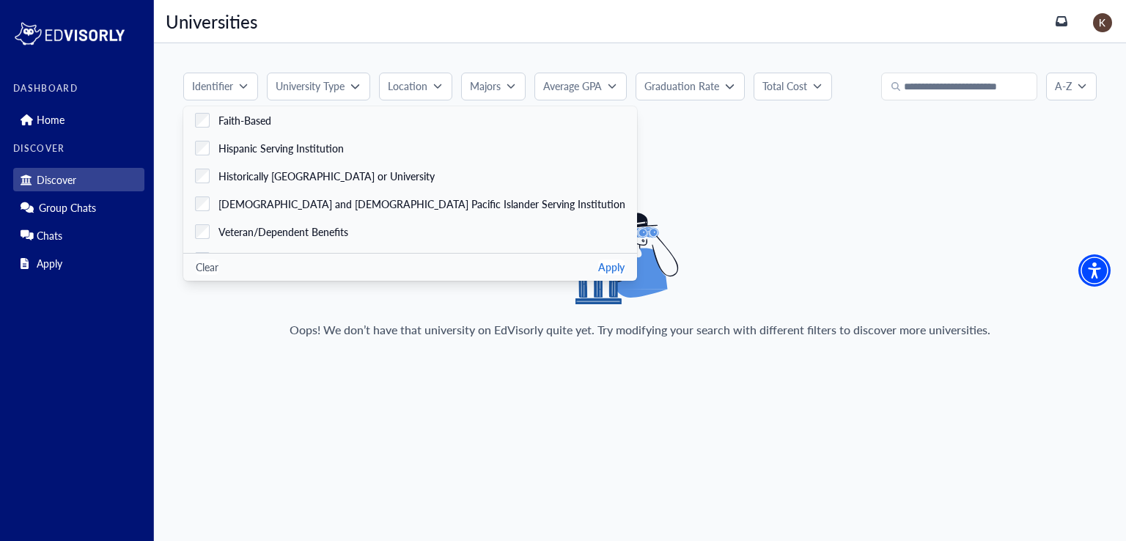
click at [246, 318] on div "Oops! We don’t have that university on EdVisorly quite yet. Try modifying your …" at bounding box center [639, 282] width 913 height 138
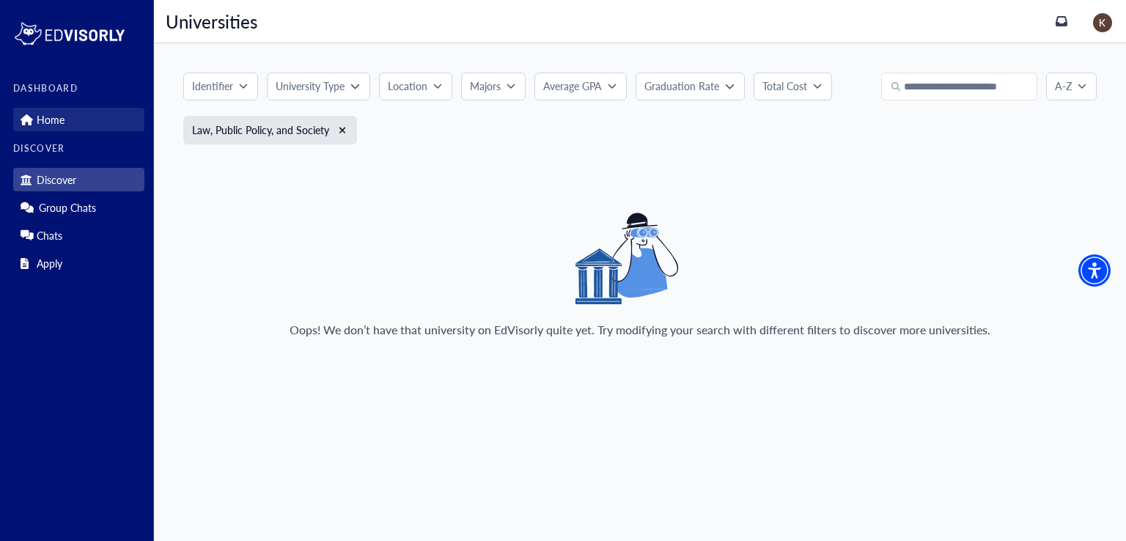
click at [71, 115] on link "Home" at bounding box center [78, 119] width 131 height 23
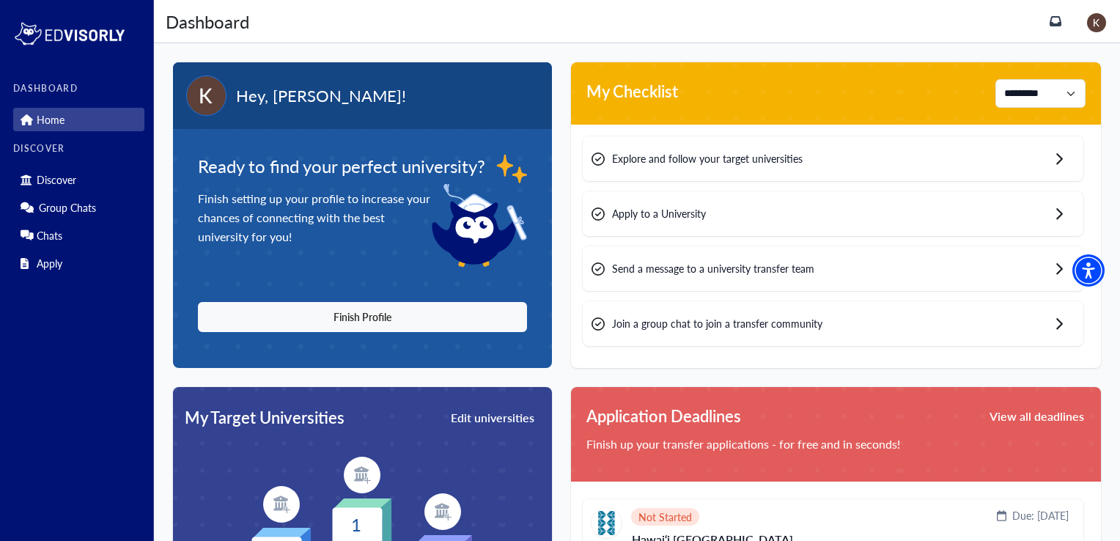
click at [674, 230] on div "Apply to a University" at bounding box center [833, 213] width 501 height 45
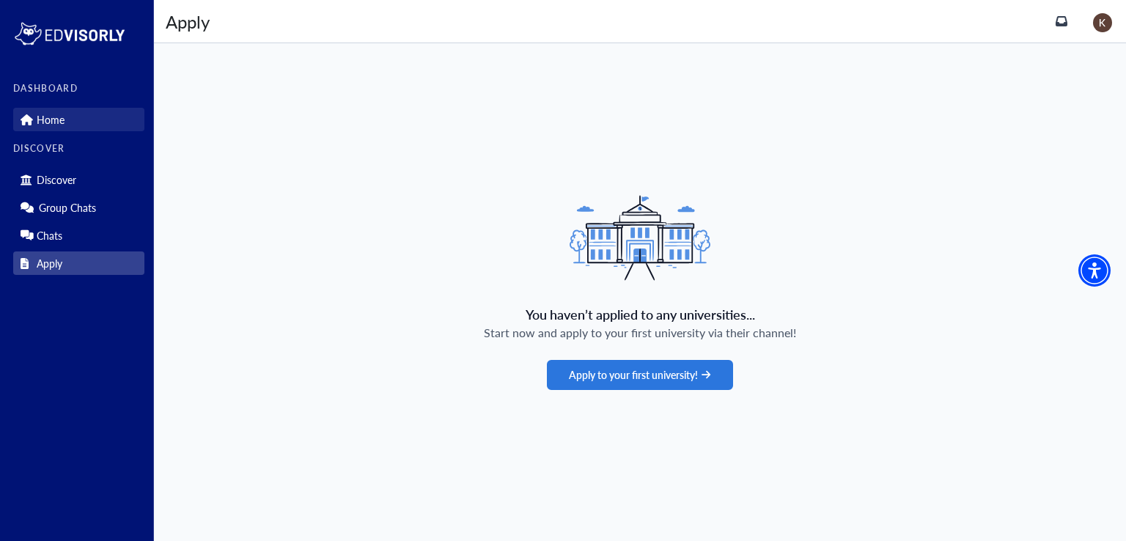
click at [51, 115] on p "Home" at bounding box center [51, 120] width 28 height 12
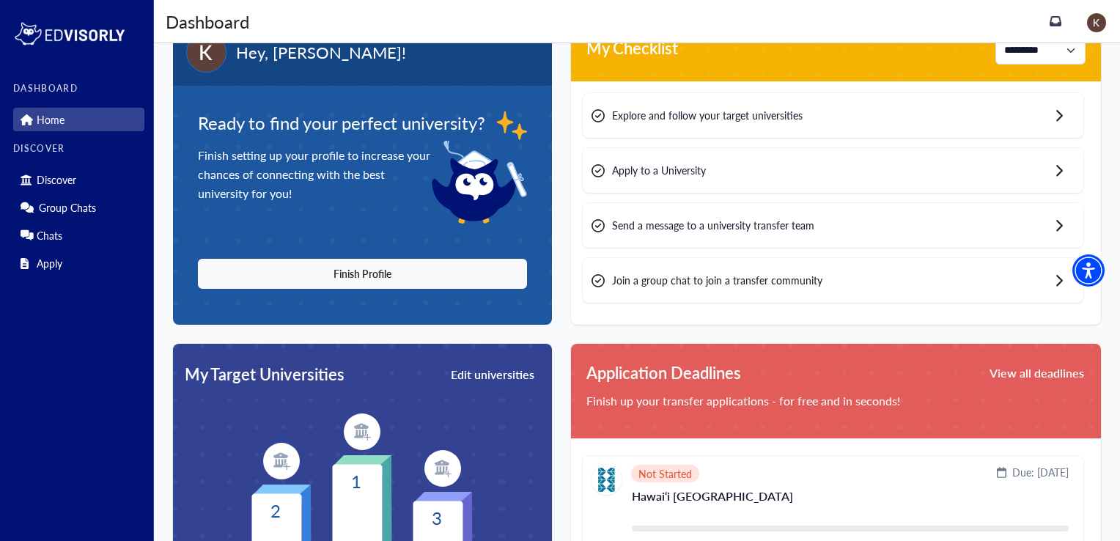
scroll to position [7, 0]
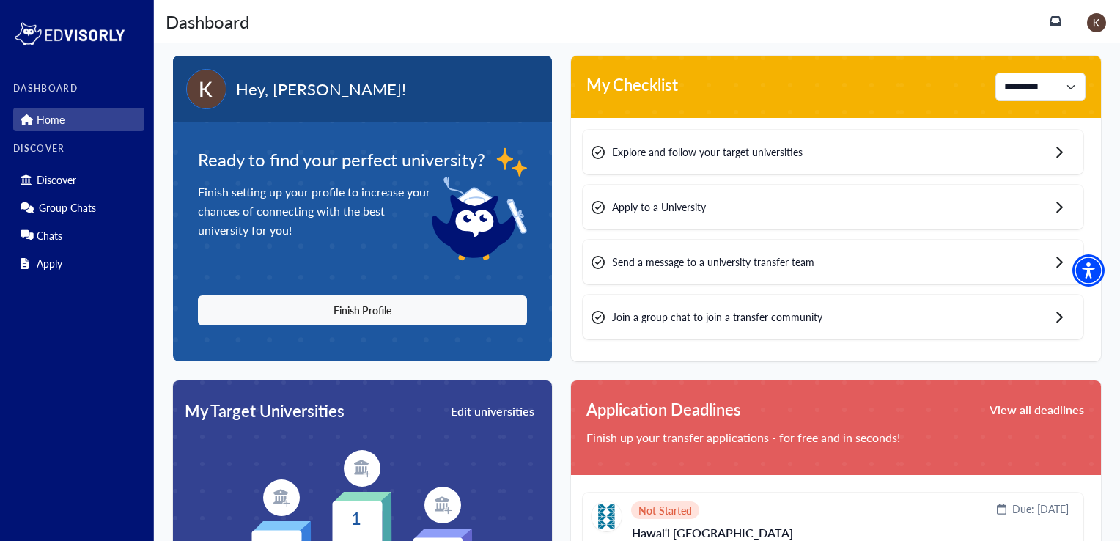
click at [776, 162] on div "Explore and follow your target universities" at bounding box center [833, 152] width 501 height 45
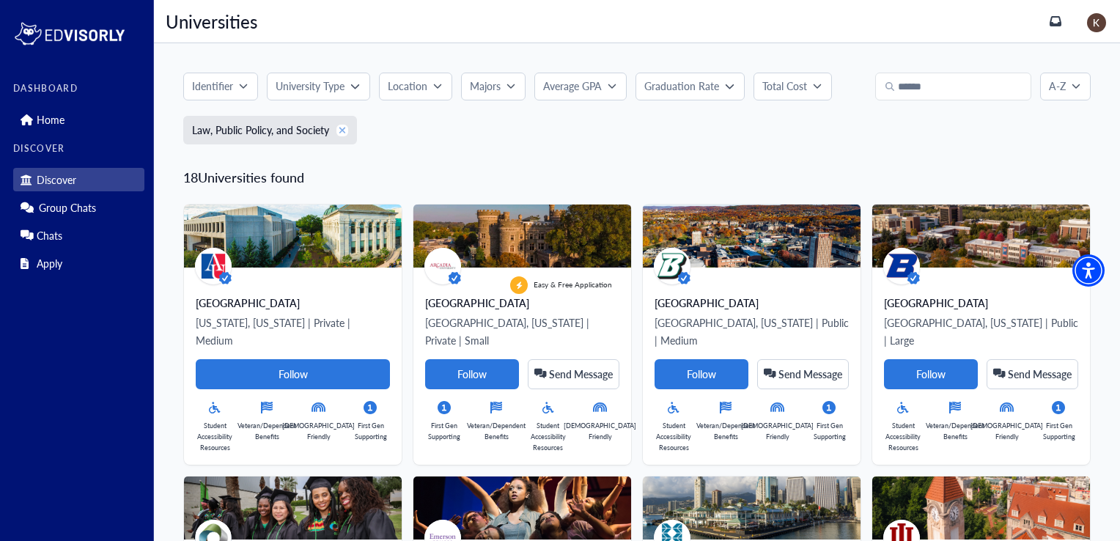
click at [343, 132] on icon "button" at bounding box center [342, 130] width 7 height 7
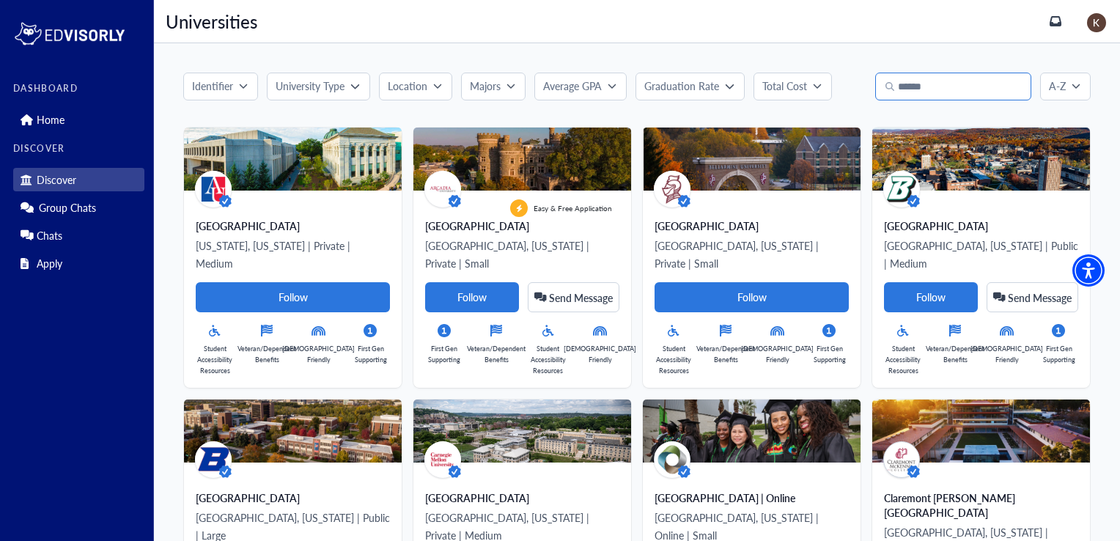
click at [950, 87] on input "text" at bounding box center [953, 87] width 156 height 28
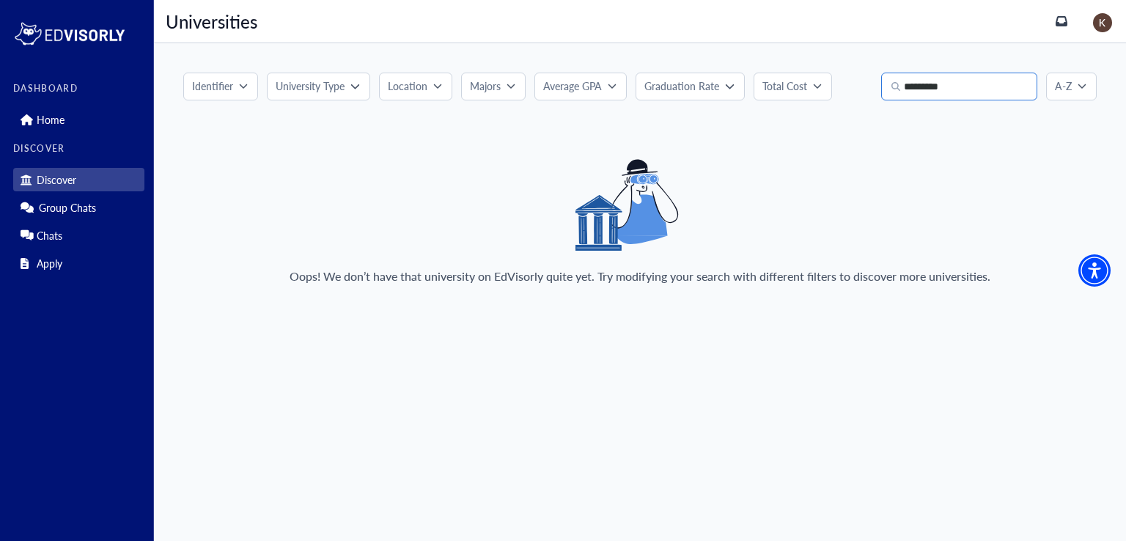
click at [927, 89] on input "********" at bounding box center [959, 87] width 156 height 28
type input "*"
click at [996, 89] on input "**********" at bounding box center [959, 87] width 156 height 28
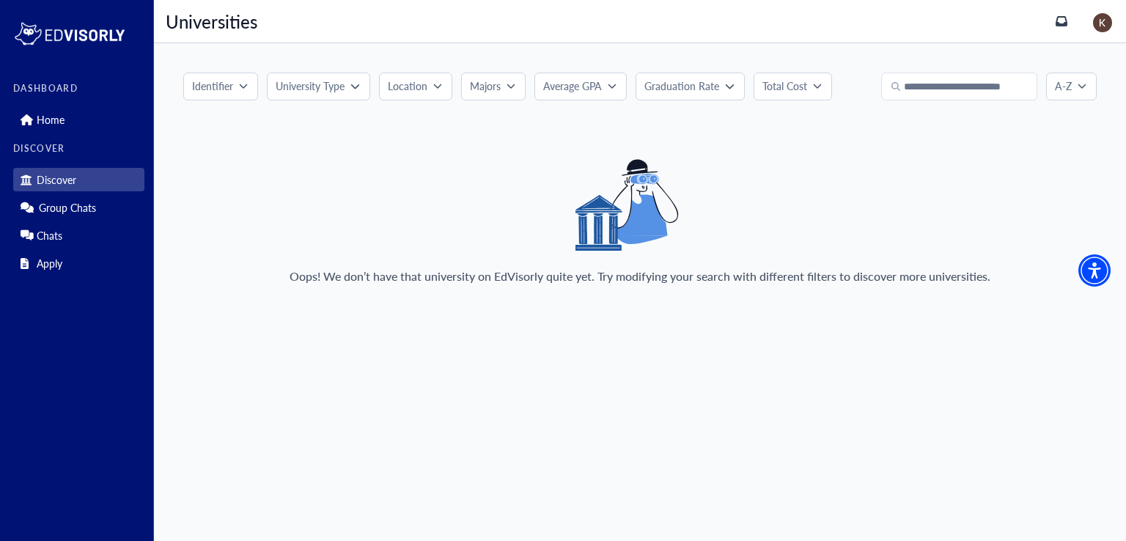
scroll to position [0, 0]
click at [430, 83] on div "Location" at bounding box center [410, 85] width 45 height 15
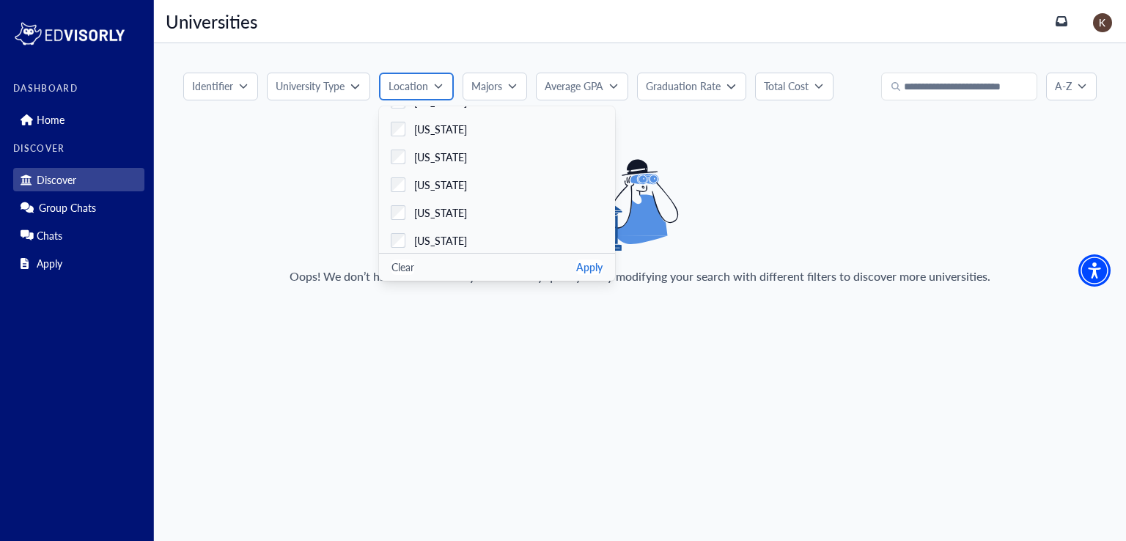
scroll to position [1274, 0]
click at [482, 133] on label "[US_STATE]" at bounding box center [497, 128] width 236 height 28
click at [587, 268] on button "Apply" at bounding box center [589, 267] width 26 height 15
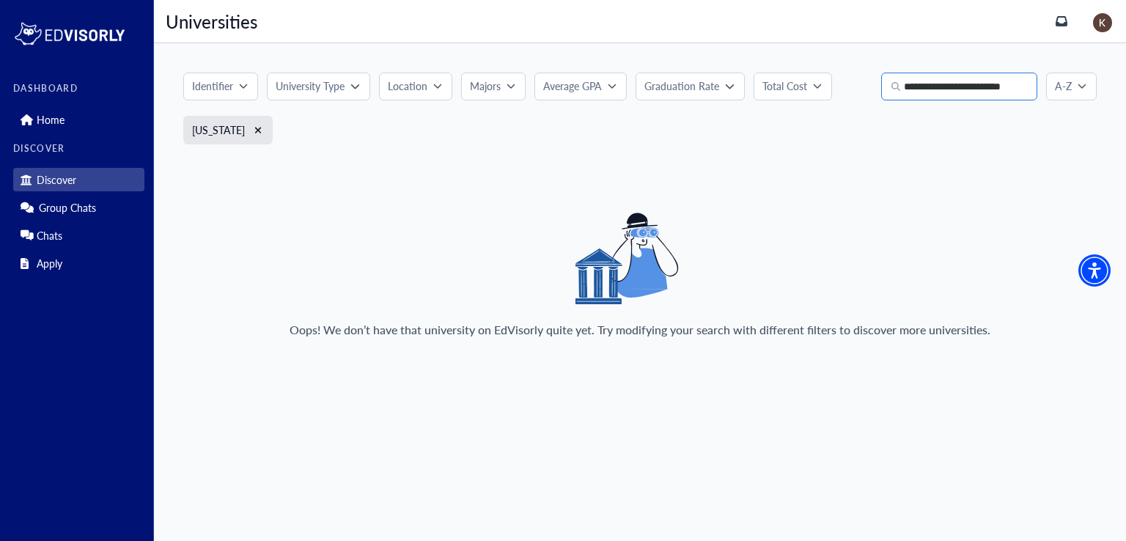
click at [1016, 87] on input "**********" at bounding box center [959, 87] width 156 height 28
drag, startPoint x: 1016, startPoint y: 87, endPoint x: 906, endPoint y: 91, distance: 110.0
click at [906, 91] on input "**********" at bounding box center [959, 87] width 156 height 28
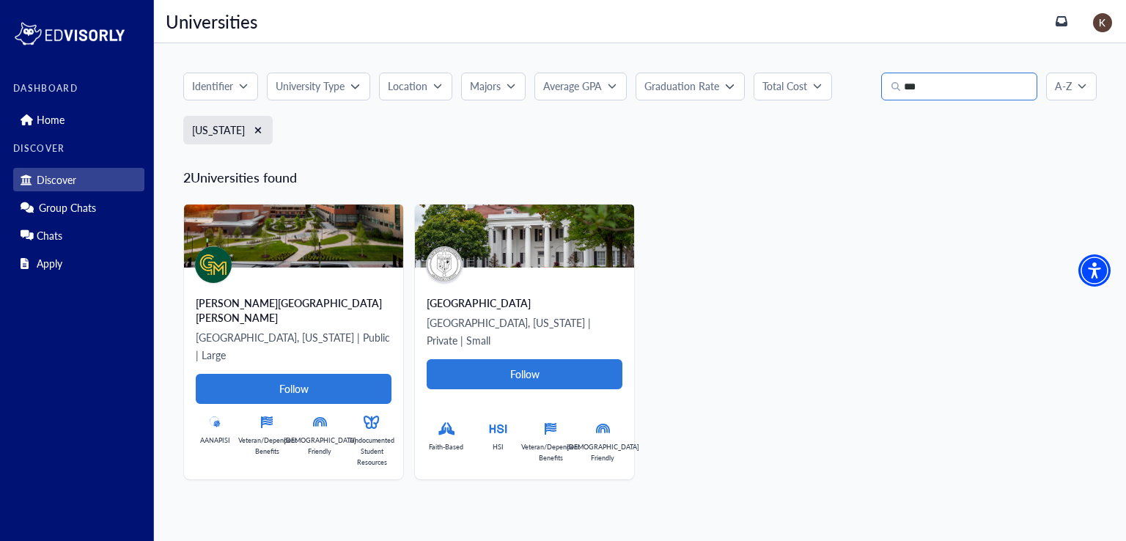
click at [906, 91] on input "*" at bounding box center [959, 87] width 156 height 28
type input "*"
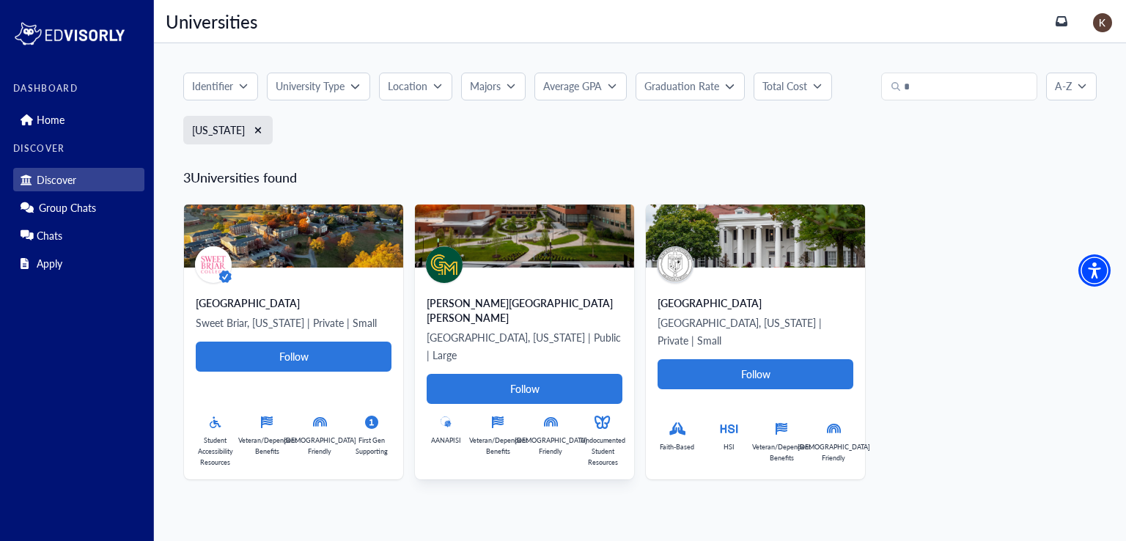
click at [482, 289] on div "[PERSON_NAME][GEOGRAPHIC_DATA][PERSON_NAME], [US_STATE] | Public | Large Follow…" at bounding box center [524, 374] width 219 height 212
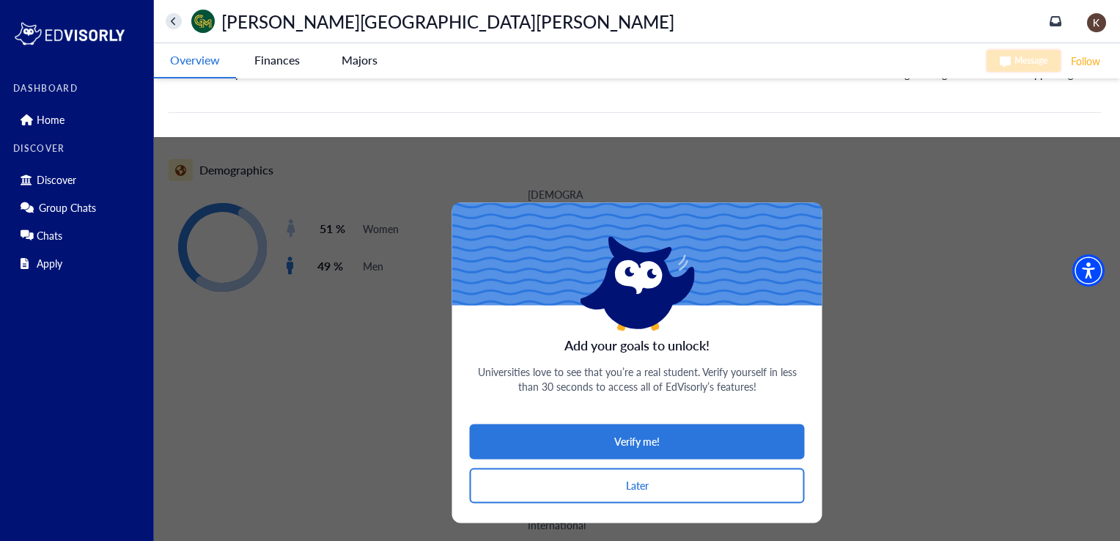
scroll to position [463, 0]
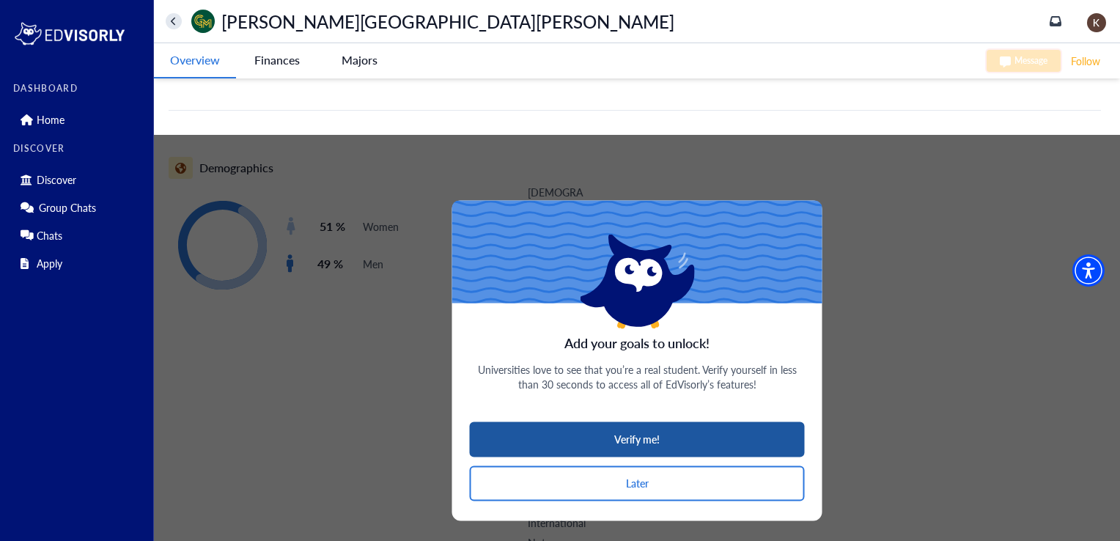
click at [607, 422] on button "Verify me!" at bounding box center [637, 439] width 335 height 35
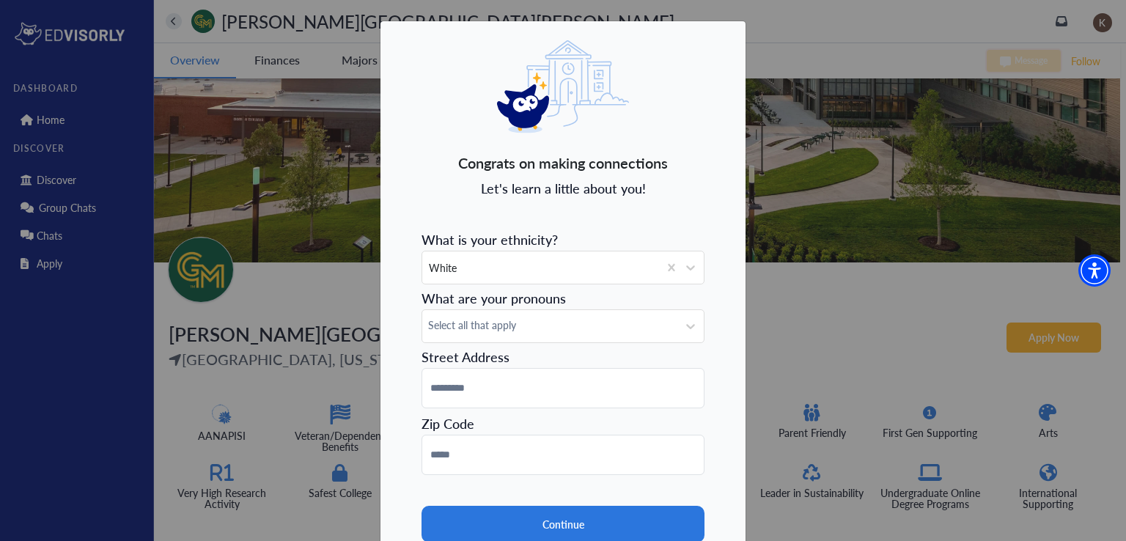
scroll to position [0, 0]
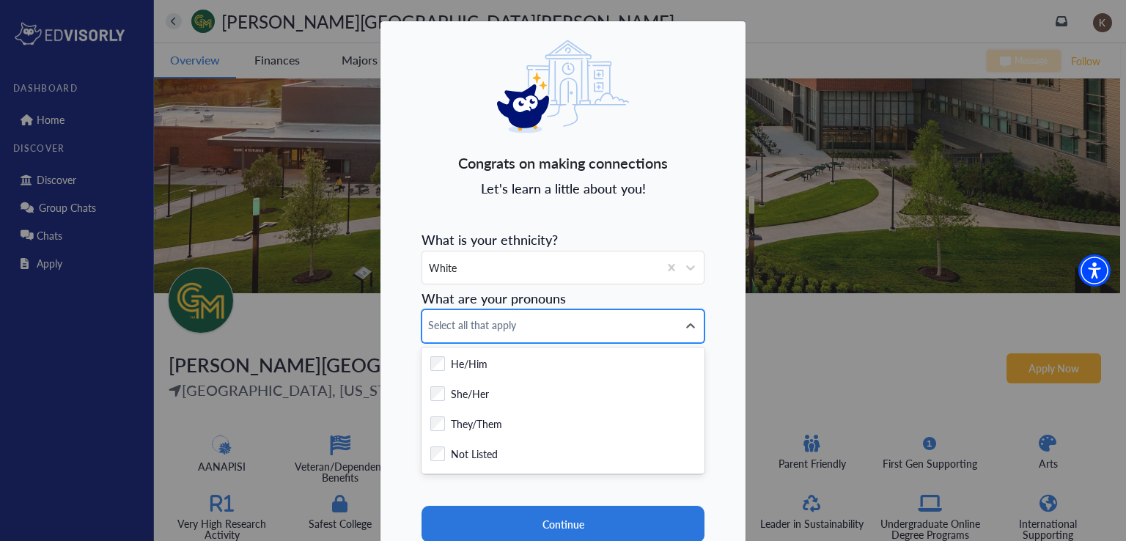
click at [602, 329] on span "Select all that apply" at bounding box center [549, 324] width 243 height 15
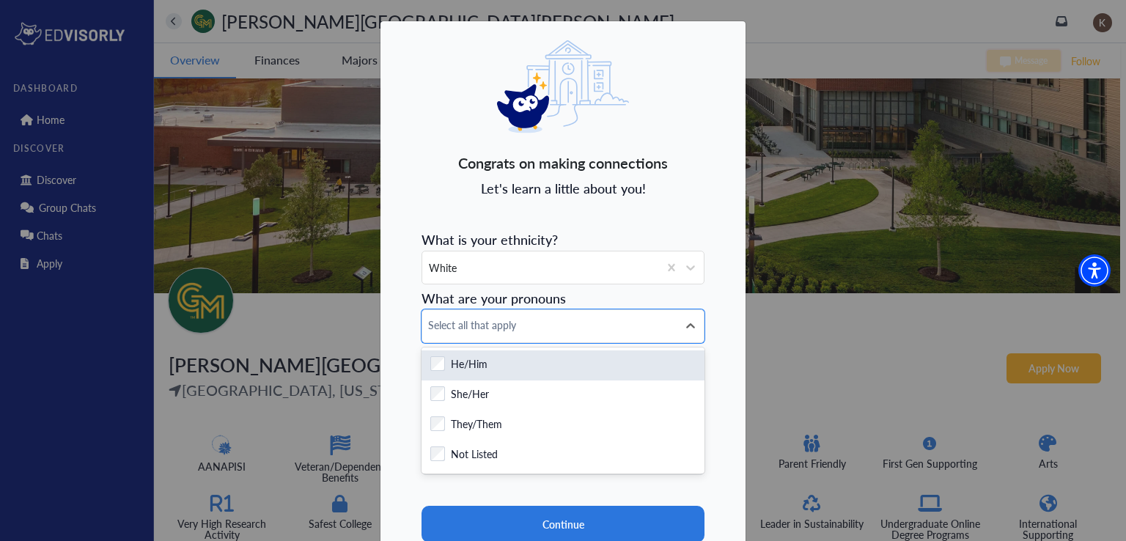
click at [578, 356] on div "He/Him" at bounding box center [562, 365] width 265 height 18
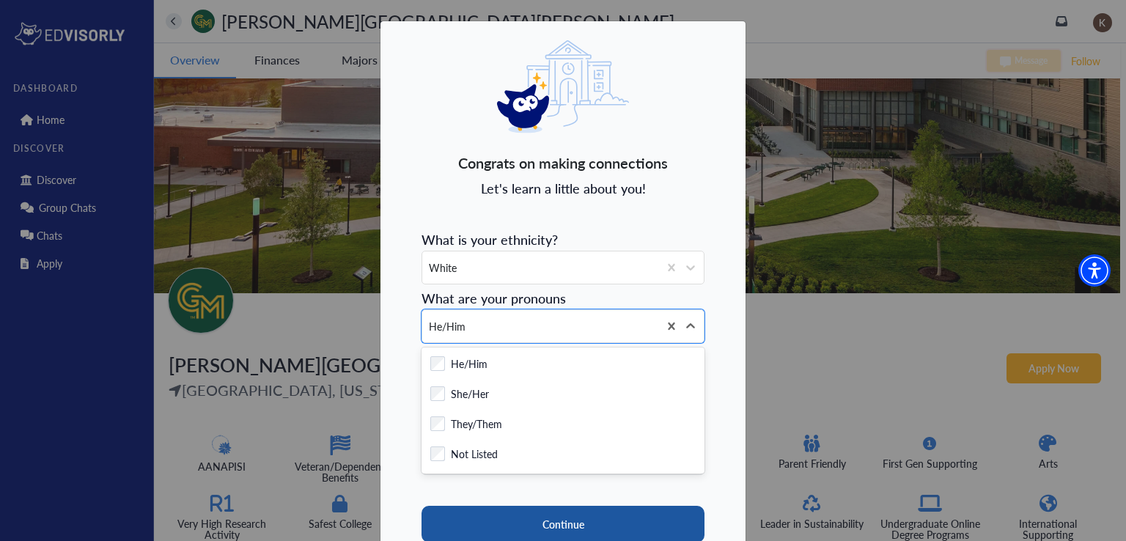
click at [545, 511] on button "Continue" at bounding box center [563, 524] width 283 height 37
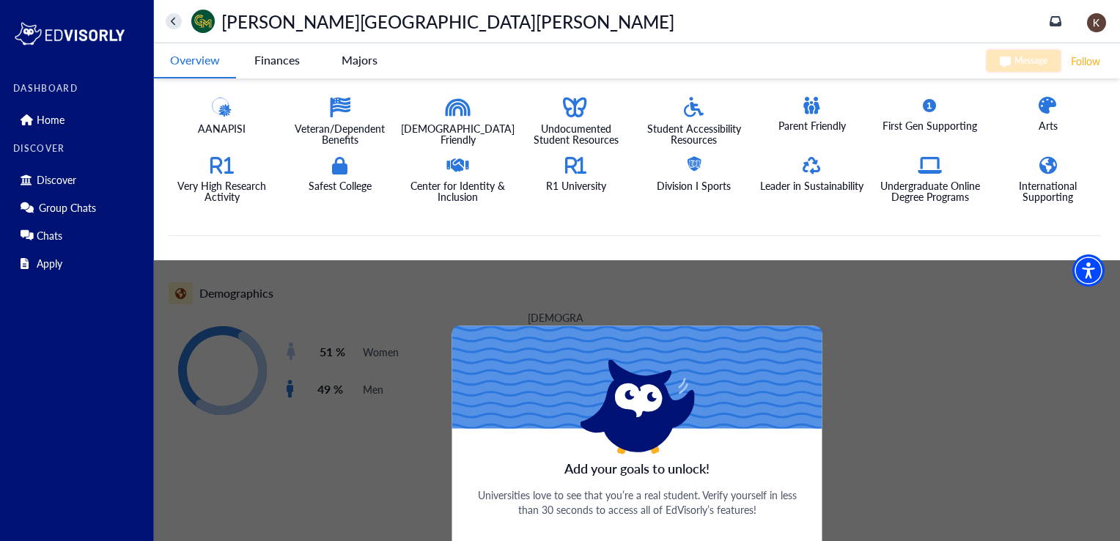
scroll to position [463, 0]
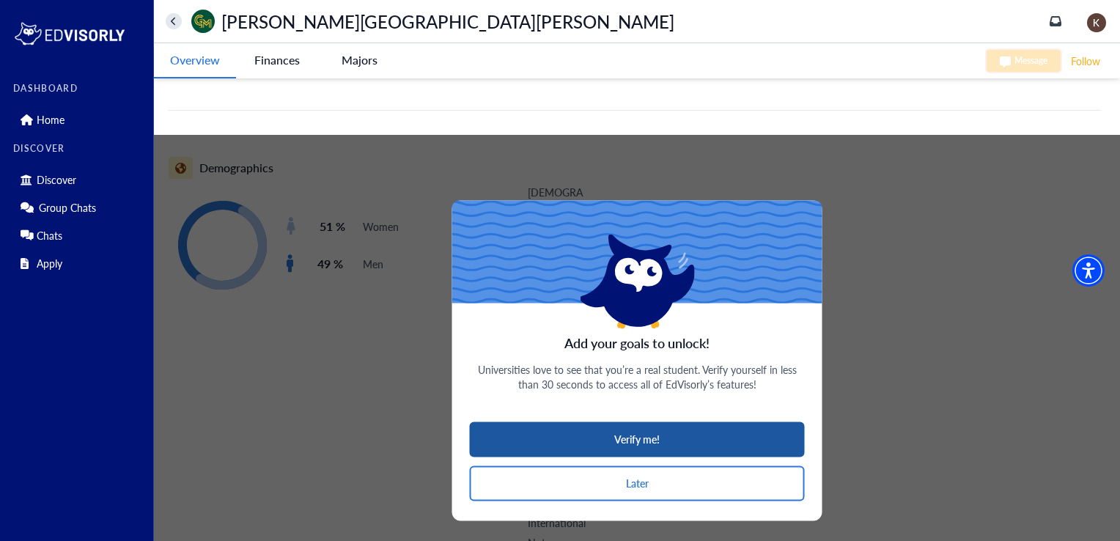
click at [602, 422] on button "Verify me!" at bounding box center [637, 439] width 335 height 35
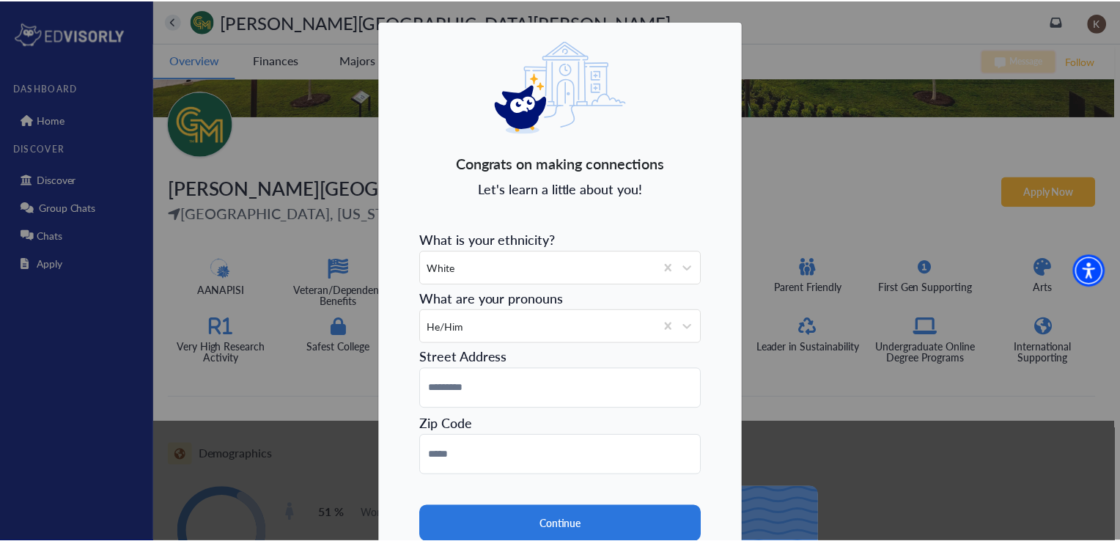
scroll to position [0, 0]
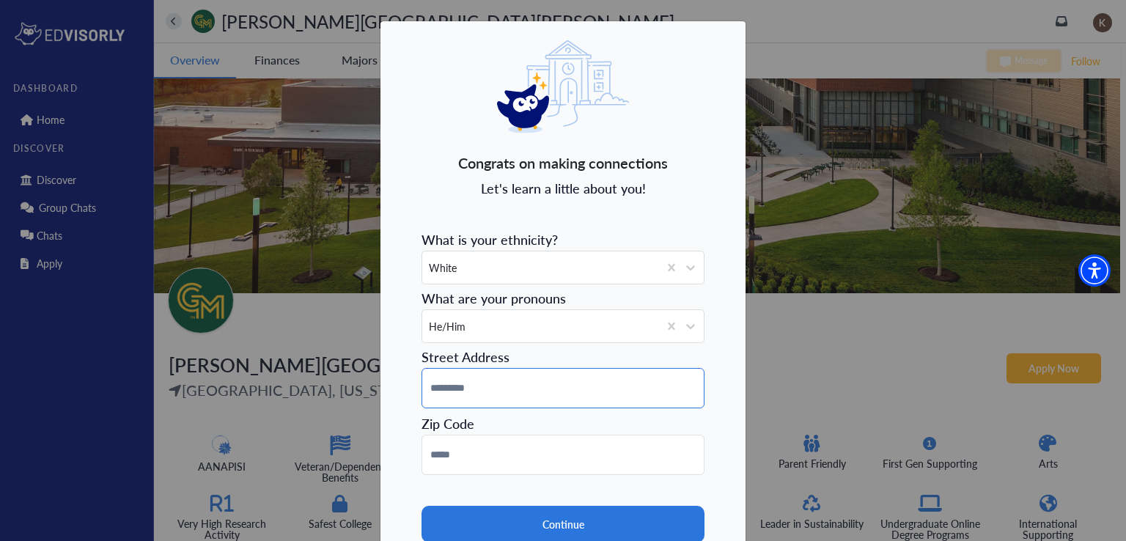
click at [568, 378] on input at bounding box center [563, 388] width 283 height 40
click at [467, 389] on input "**********" at bounding box center [563, 388] width 283 height 40
type input "**********"
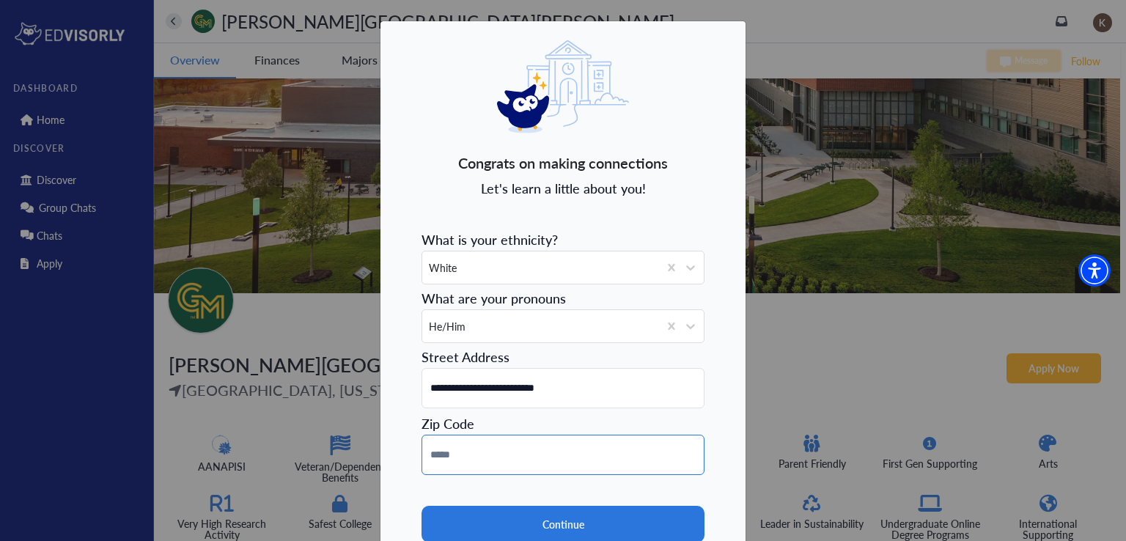
click at [458, 459] on input at bounding box center [563, 455] width 283 height 40
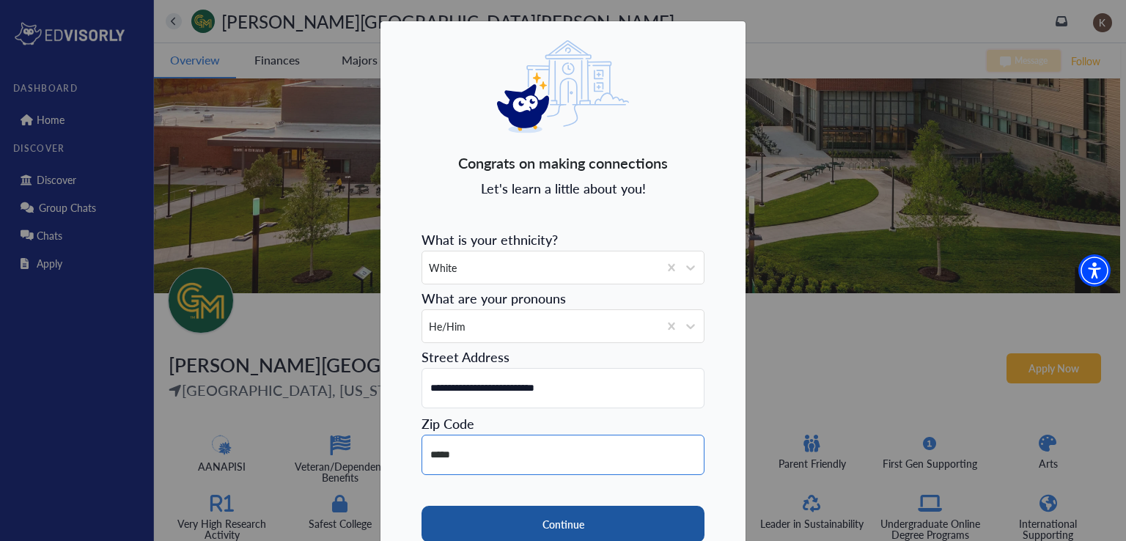
type input "*****"
click at [498, 520] on button "Continue" at bounding box center [563, 524] width 283 height 37
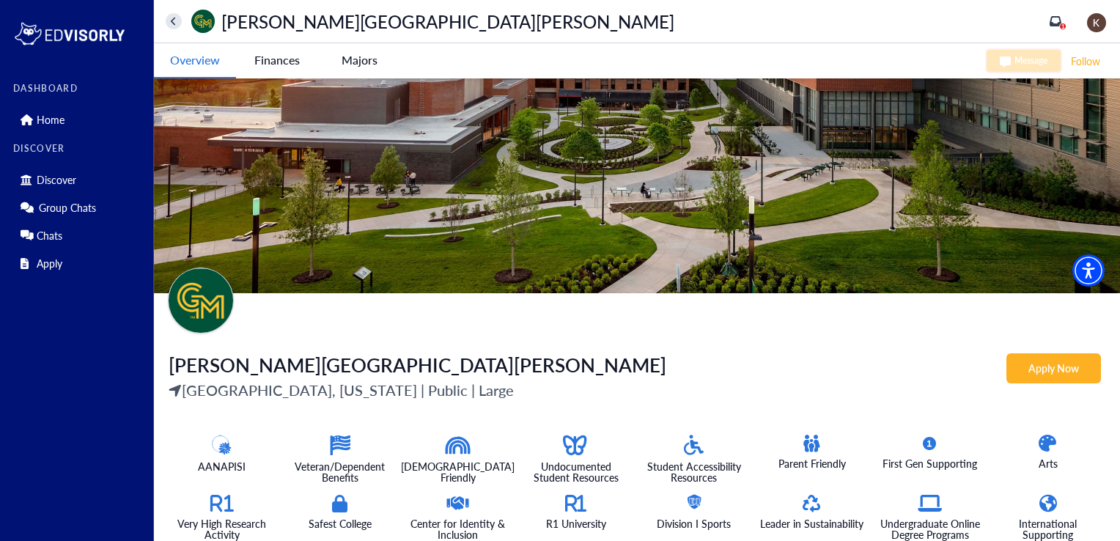
click at [1086, 59] on University-tag "Follow" at bounding box center [1086, 61] width 32 height 18
click at [1065, 23] on span "1" at bounding box center [1063, 26] width 4 height 7
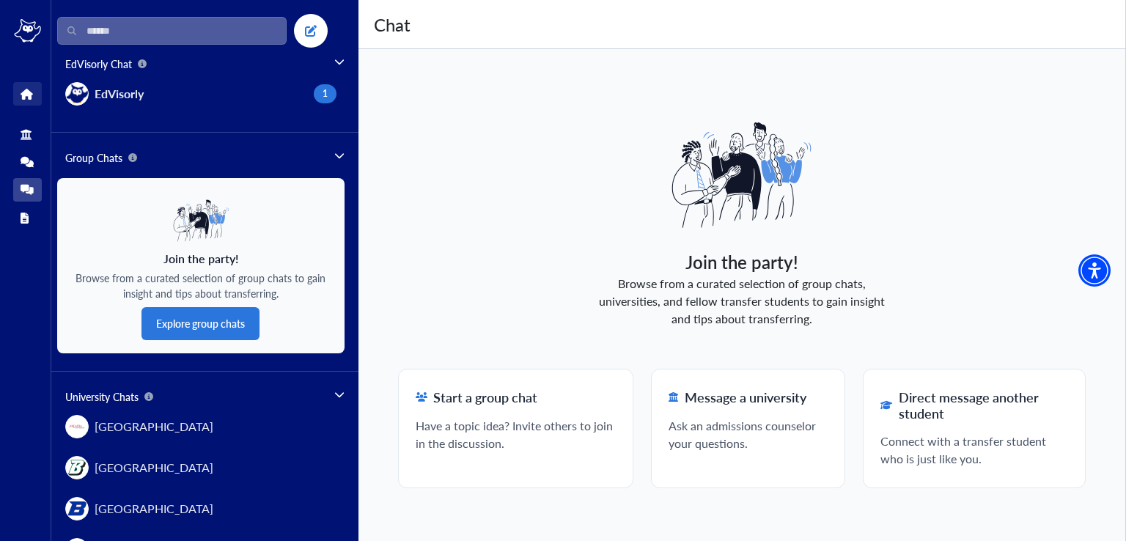
click at [23, 95] on icon at bounding box center [26, 94] width 11 height 11
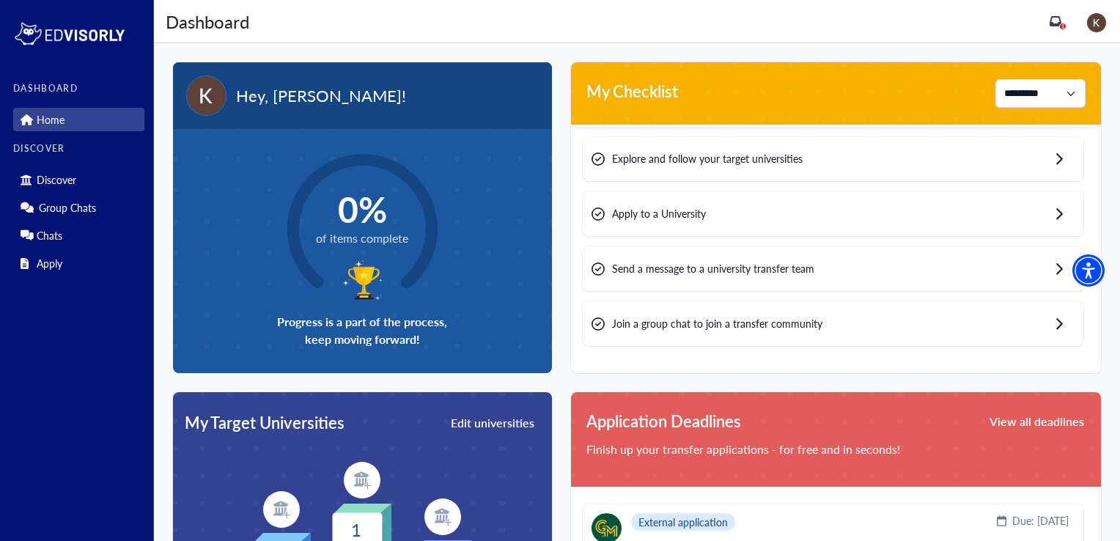
click at [394, 253] on circle at bounding box center [362, 228] width 195 height 195
click at [369, 203] on span "0%" at bounding box center [362, 209] width 92 height 42
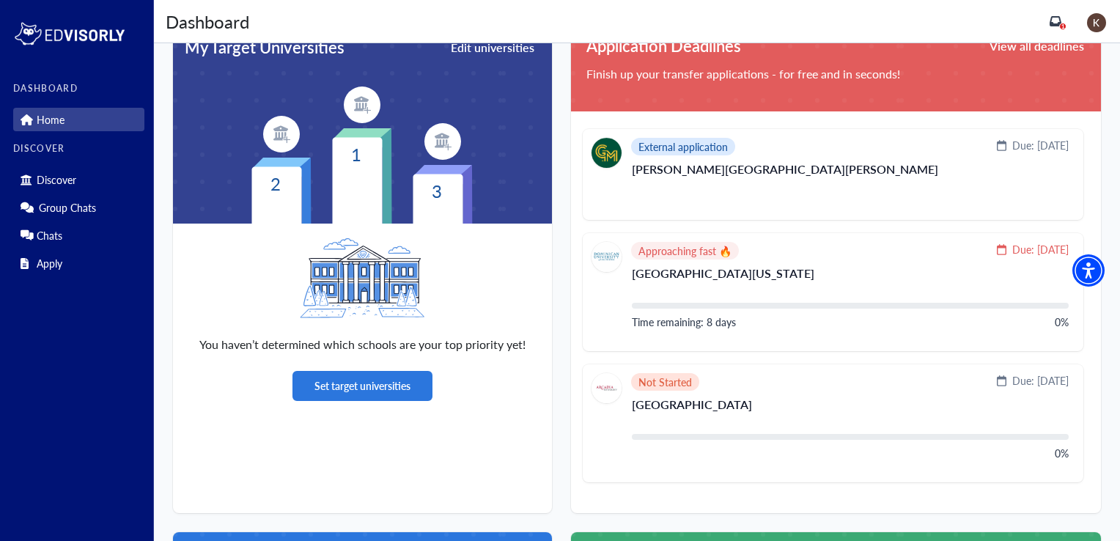
scroll to position [381, 0]
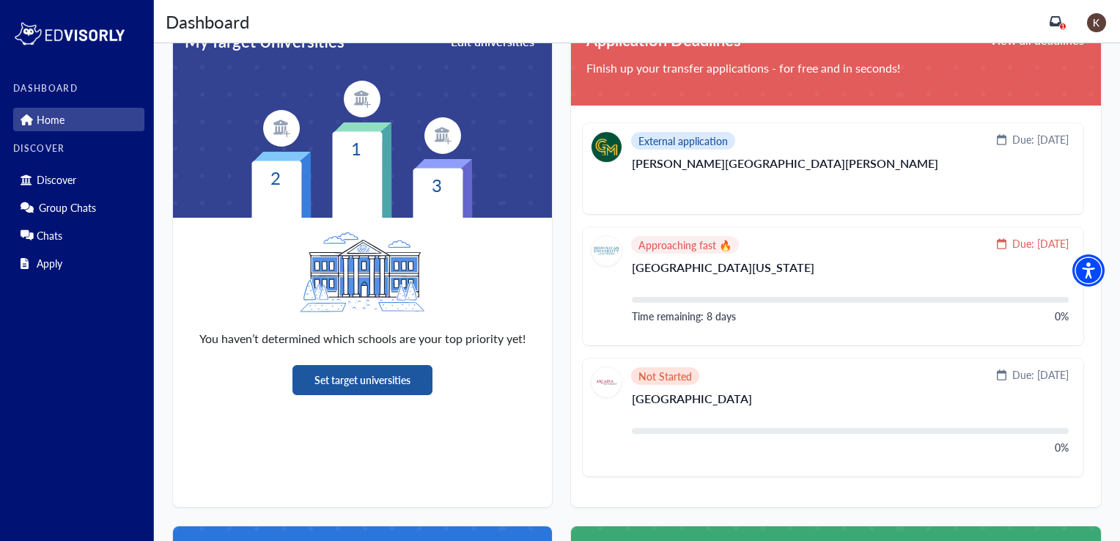
click at [367, 381] on button "Set target universities" at bounding box center [362, 380] width 140 height 30
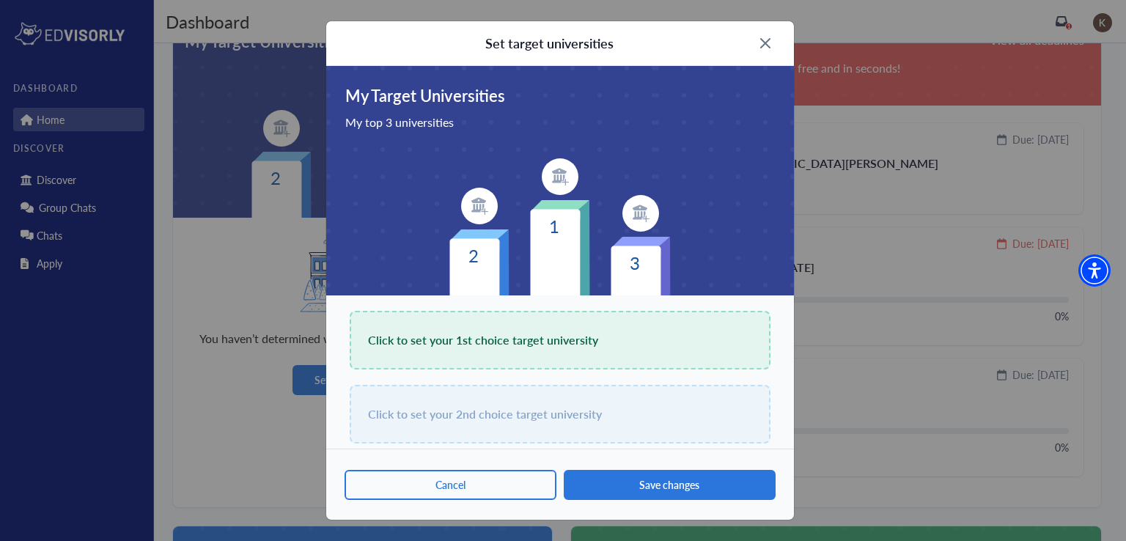
click at [475, 350] on span "Click to set your 1st choice target university" at bounding box center [483, 340] width 230 height 21
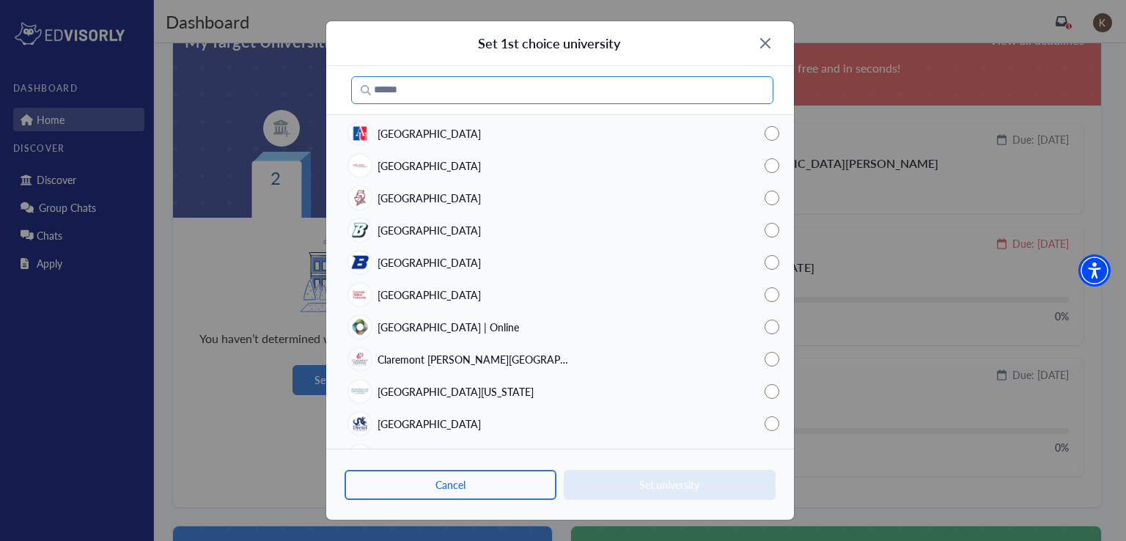
click at [559, 95] on input "text" at bounding box center [562, 90] width 422 height 28
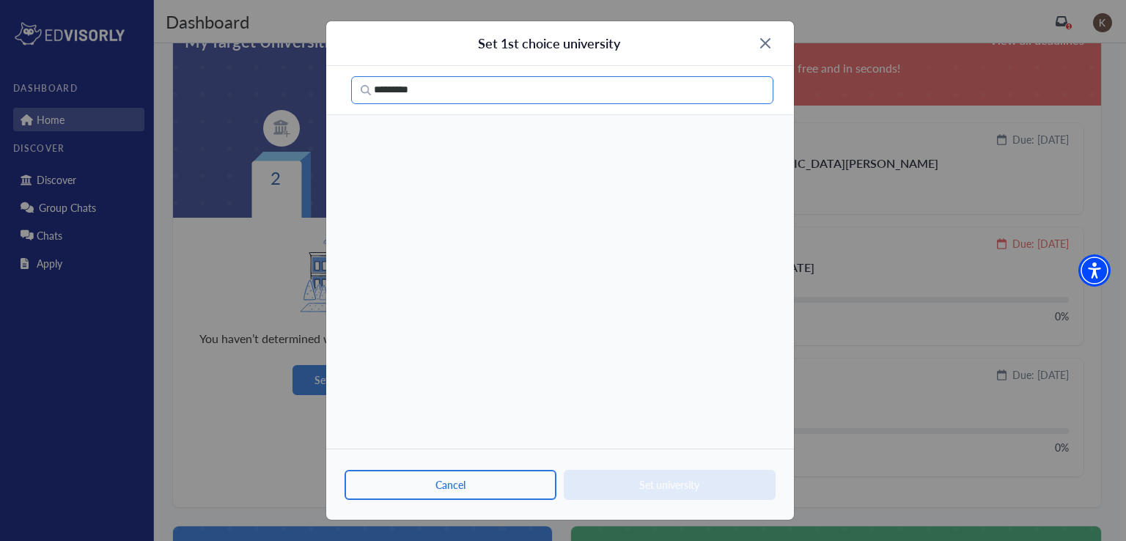
click at [393, 95] on input "********" at bounding box center [562, 90] width 422 height 28
type input "*"
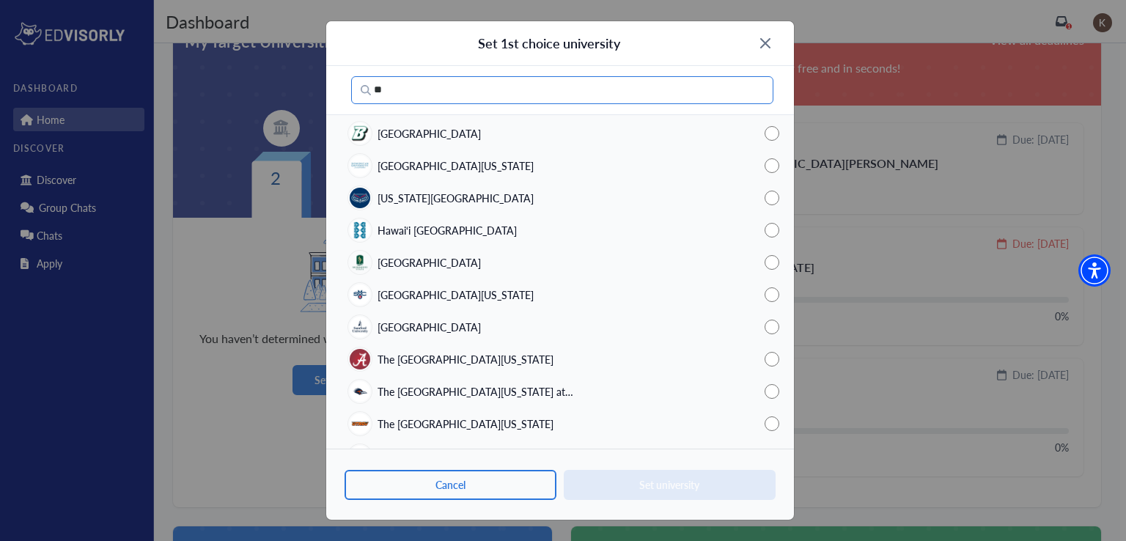
type input "*"
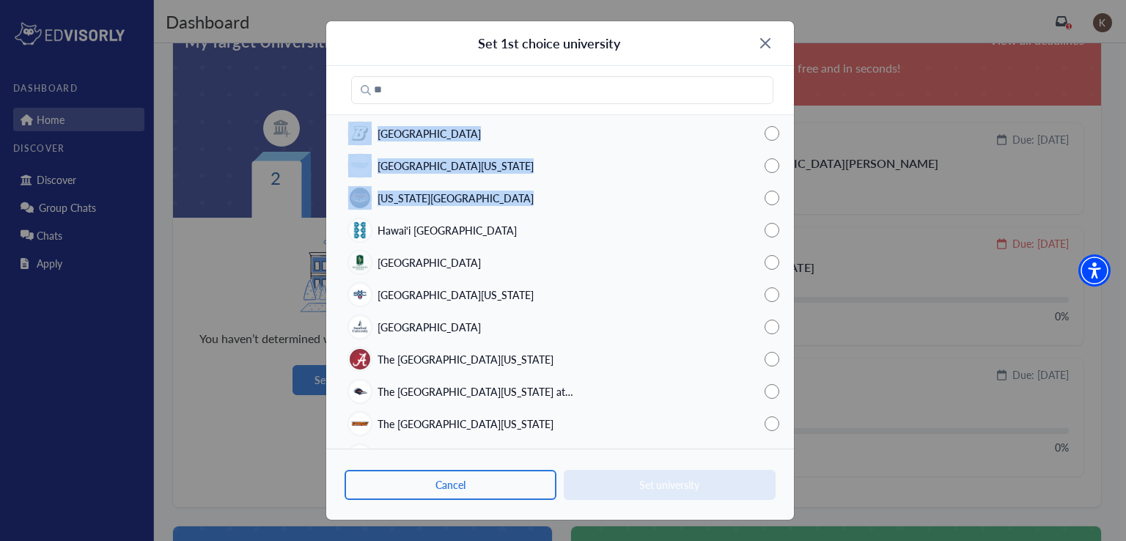
drag, startPoint x: 787, startPoint y: 139, endPoint x: 803, endPoint y: 221, distance: 83.7
click at [803, 221] on div "Set 1st choice university * [GEOGRAPHIC_DATA] [GEOGRAPHIC_DATA][US_STATE][US_ST…" at bounding box center [563, 270] width 1126 height 541
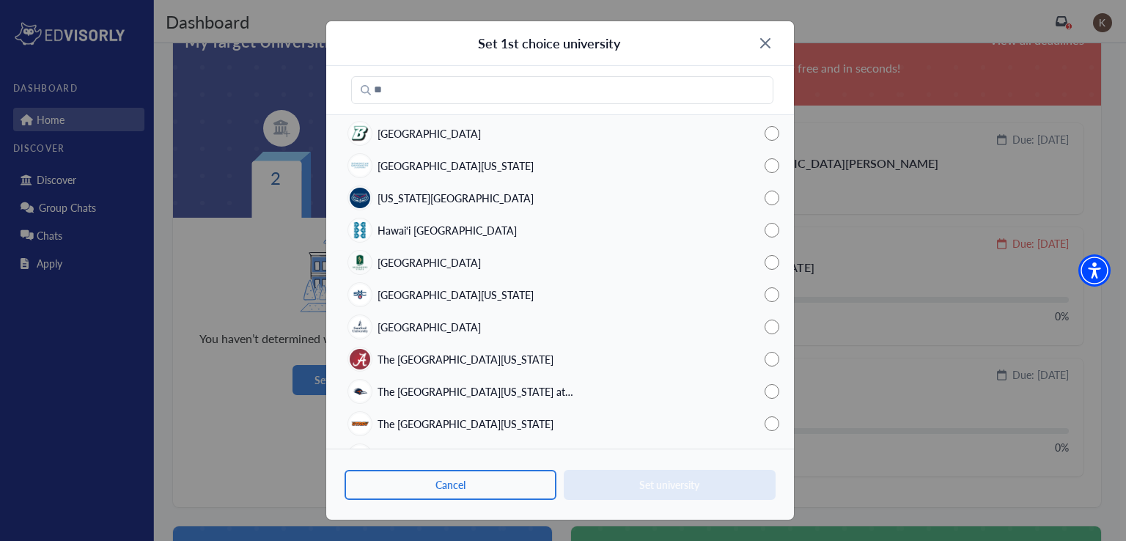
click at [803, 221] on div "Set 1st choice university * [GEOGRAPHIC_DATA] [GEOGRAPHIC_DATA][US_STATE][US_ST…" at bounding box center [563, 270] width 1126 height 541
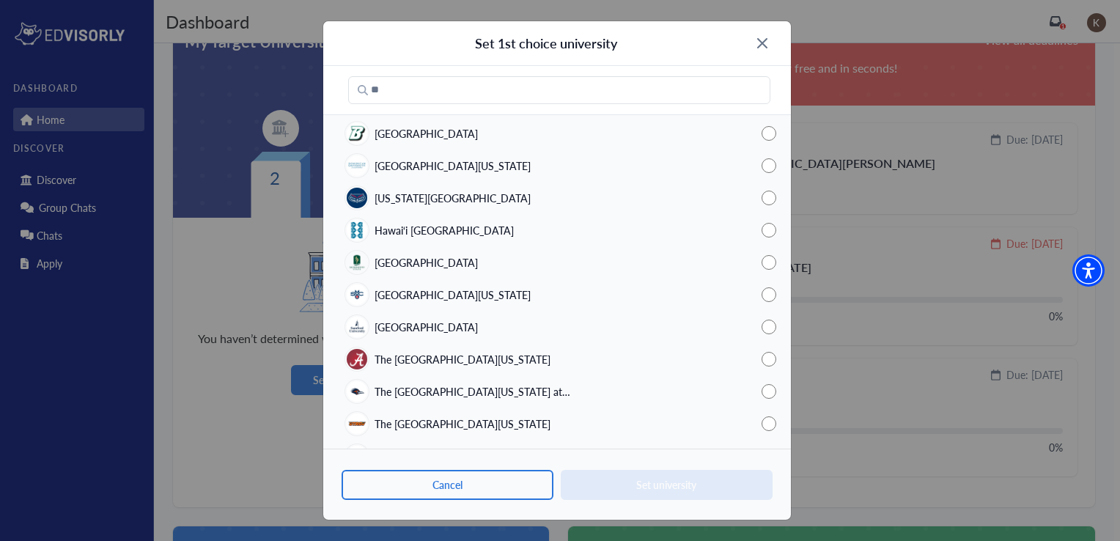
click at [803, 221] on div "External application Due: [DATE] [PERSON_NAME][GEOGRAPHIC_DATA][PERSON_NAME] Du…" at bounding box center [831, 307] width 527 height 402
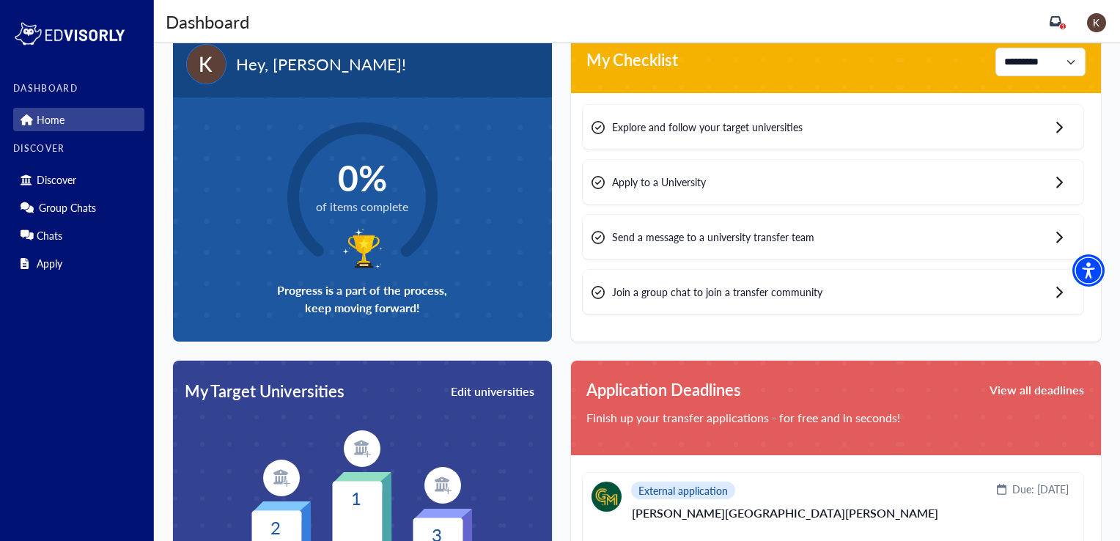
scroll to position [0, 0]
